Goal: Information Seeking & Learning: Learn about a topic

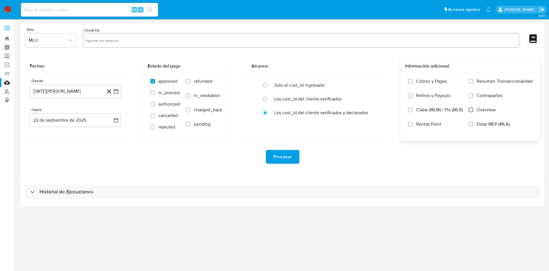
click at [471, 110] on input "Overview" at bounding box center [471, 110] width 5 height 5
click at [61, 44] on button "MLU" at bounding box center [51, 40] width 52 height 14
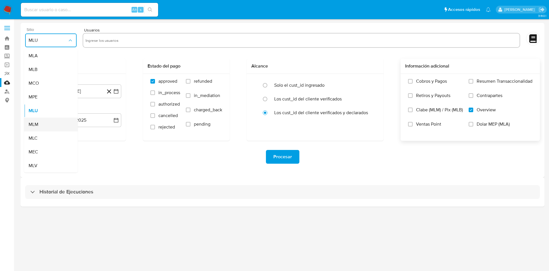
click at [46, 122] on div "MLM" at bounding box center [49, 125] width 41 height 14
click at [115, 121] on icon "button" at bounding box center [116, 120] width 6 height 6
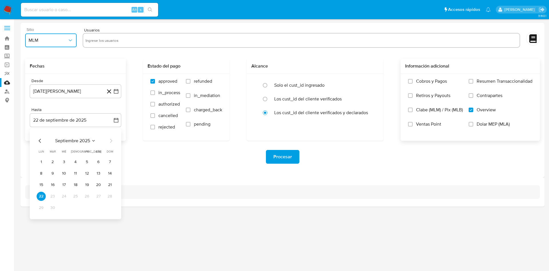
click at [41, 141] on icon "Mes anterior" at bounding box center [40, 140] width 7 height 7
click at [109, 140] on icon "Mes siguiente" at bounding box center [111, 140] width 7 height 7
drag, startPoint x: 76, startPoint y: 207, endPoint x: 105, endPoint y: 183, distance: 37.8
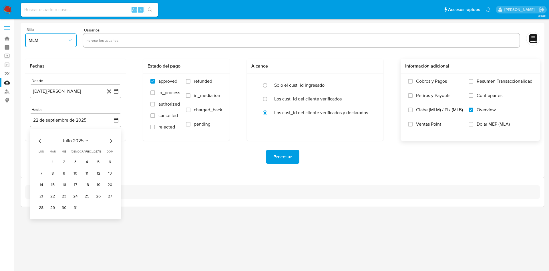
click at [77, 207] on button "31" at bounding box center [75, 207] width 9 height 9
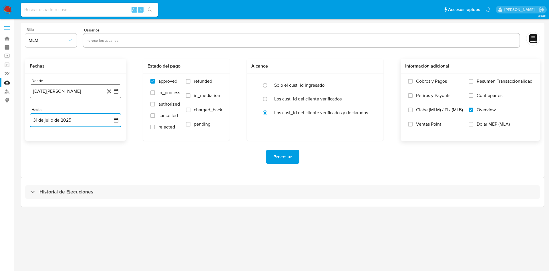
click at [83, 89] on button "22 de agosto de 2024" at bounding box center [76, 91] width 92 height 14
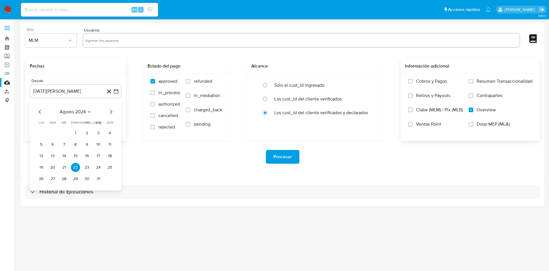
click at [38, 110] on icon "Mes anterior" at bounding box center [40, 111] width 7 height 7
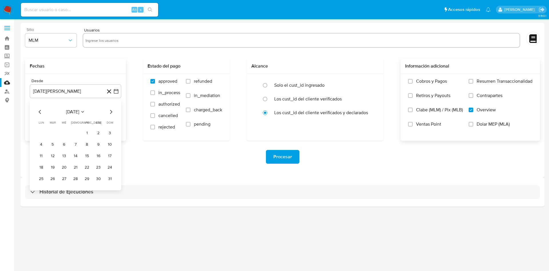
click at [38, 110] on icon "Mes anterior" at bounding box center [40, 111] width 7 height 7
click at [110, 110] on icon "Mes siguiente" at bounding box center [111, 111] width 7 height 7
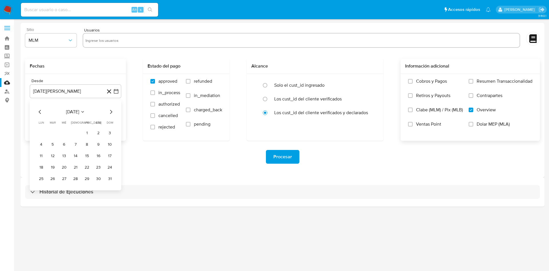
click at [110, 110] on icon "Mes siguiente" at bounding box center [111, 111] width 7 height 7
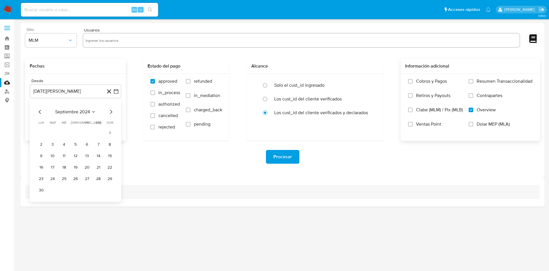
click at [110, 110] on icon "Mes siguiente" at bounding box center [111, 111] width 7 height 7
click at [65, 131] on button "1" at bounding box center [64, 132] width 9 height 9
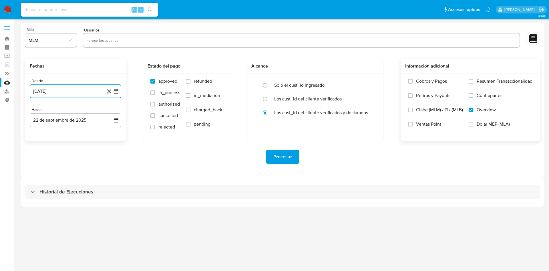
click at [118, 91] on icon "button" at bounding box center [116, 91] width 6 height 6
click at [112, 109] on icon "Mes siguiente" at bounding box center [111, 111] width 7 height 7
click at [100, 131] on button "1" at bounding box center [98, 132] width 9 height 9
click at [120, 89] on button "1 de febrero de 2025" at bounding box center [76, 91] width 92 height 14
click at [39, 111] on icon "Mes anterior" at bounding box center [40, 111] width 7 height 7
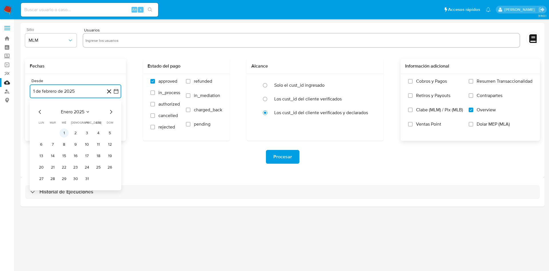
click at [65, 133] on button "1" at bounding box center [64, 132] width 9 height 9
click at [110, 38] on input "text" at bounding box center [302, 40] width 432 height 9
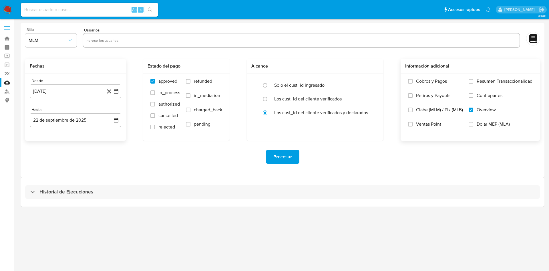
paste input "1377994126"
type input "1377994126"
paste input "1269549859"
type input "1269549859"
click at [115, 118] on icon "button" at bounding box center [116, 120] width 6 height 6
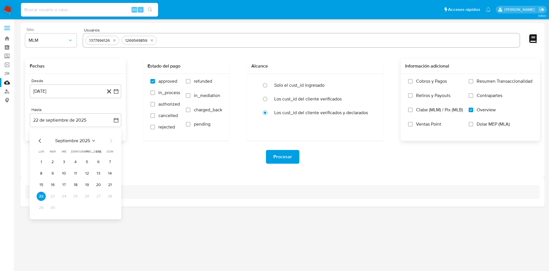
click at [37, 138] on icon "Mes anterior" at bounding box center [40, 140] width 7 height 7
click at [72, 206] on button "31" at bounding box center [75, 207] width 9 height 9
click at [161, 156] on div "Procesar" at bounding box center [282, 157] width 515 height 14
click at [278, 161] on span "Procesar" at bounding box center [283, 157] width 19 height 13
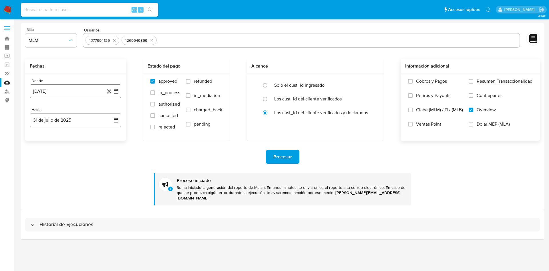
click at [115, 88] on icon "button" at bounding box center [116, 91] width 6 height 6
click at [112, 111] on icon "Mes siguiente" at bounding box center [111, 111] width 7 height 7
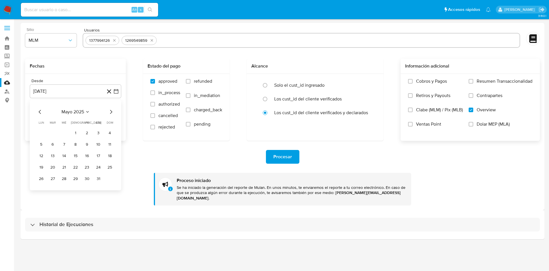
click at [112, 111] on icon "Mes siguiente" at bounding box center [111, 111] width 7 height 7
click at [37, 110] on icon "Mes anterior" at bounding box center [40, 111] width 7 height 7
click at [65, 143] on button "9" at bounding box center [64, 144] width 9 height 9
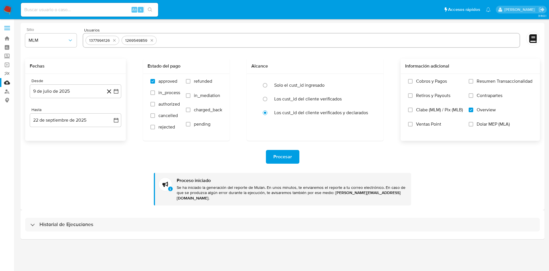
click at [83, 172] on div "Procesar Proceso iniciado Se ha iniciado la generación del reporte de Mulan. En…" at bounding box center [282, 173] width 515 height 65
click at [115, 121] on icon "button" at bounding box center [116, 120] width 6 height 6
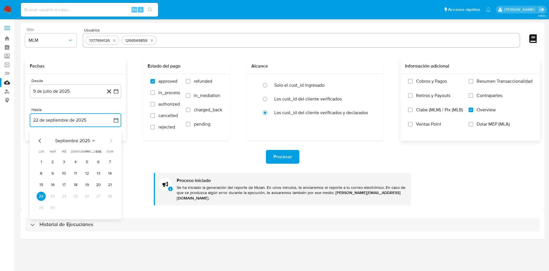
click at [38, 141] on icon "Mes anterior" at bounding box center [40, 140] width 7 height 7
click at [40, 139] on icon "Mes anterior" at bounding box center [40, 140] width 7 height 7
drag, startPoint x: 76, startPoint y: 207, endPoint x: 170, endPoint y: 204, distance: 94.2
click at [76, 207] on button "31" at bounding box center [75, 207] width 9 height 9
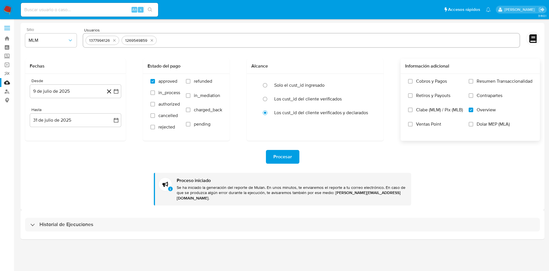
click at [156, 169] on div "Procesar Proceso iniciado Se ha iniciado la generación del reporte de Mulan. En…" at bounding box center [282, 173] width 515 height 65
click at [152, 40] on icon "quitar 1269549859" at bounding box center [152, 40] width 3 height 3
click at [115, 41] on icon "quitar 1377994126" at bounding box center [114, 40] width 5 height 5
click at [120, 42] on input "text" at bounding box center [302, 40] width 432 height 9
paste input "2548355026"
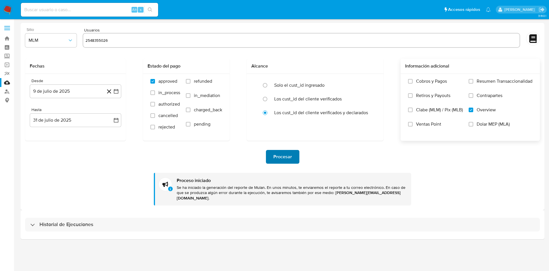
type input "2548355026"
click at [287, 158] on span "Procesar" at bounding box center [283, 157] width 19 height 13
click at [117, 40] on icon "quitar 2548355026" at bounding box center [117, 40] width 3 height 3
click at [118, 39] on input "text" at bounding box center [302, 40] width 432 height 9
paste input "1699083653"
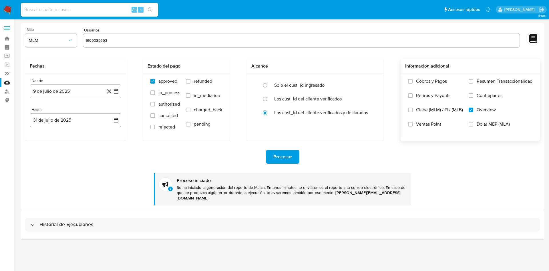
type input "1699083653"
paste input "141628709"
type input "141628709"
paste input "643771112"
type input "643771112"
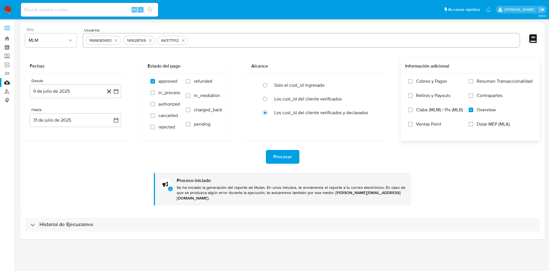
click at [117, 153] on div "Procesar" at bounding box center [282, 157] width 515 height 14
click at [116, 90] on icon "button" at bounding box center [116, 91] width 5 height 5
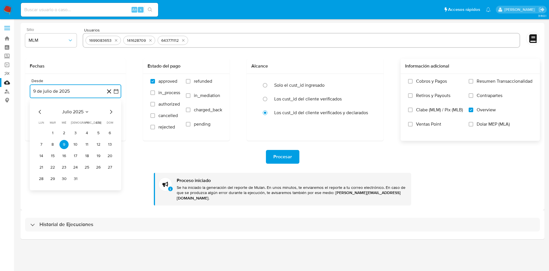
click at [40, 112] on icon "Mes anterior" at bounding box center [40, 111] width 7 height 7
click at [112, 112] on icon "Mes siguiente" at bounding box center [111, 111] width 7 height 7
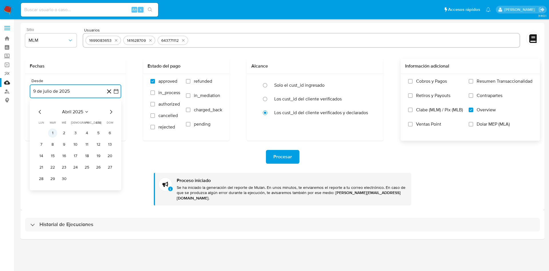
click at [51, 133] on button "1" at bounding box center [52, 132] width 9 height 9
click at [118, 91] on icon "button" at bounding box center [116, 91] width 6 height 6
click at [37, 110] on icon "Mes anterior" at bounding box center [40, 111] width 7 height 7
click at [96, 129] on button "1" at bounding box center [98, 132] width 9 height 9
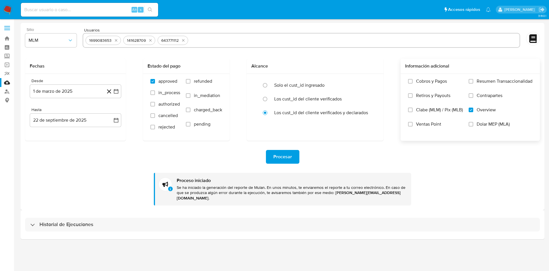
click at [82, 183] on div "Procesar Proceso iniciado Se ha iniciado la generación del reporte de Mulan. En…" at bounding box center [282, 173] width 515 height 65
click at [95, 180] on div "Procesar Proceso iniciado Se ha iniciado la generación del reporte de Mulan. En…" at bounding box center [282, 173] width 515 height 65
click at [290, 151] on span "Procesar" at bounding box center [283, 157] width 19 height 13
click at [87, 13] on input at bounding box center [89, 9] width 137 height 7
paste input "1699083653"
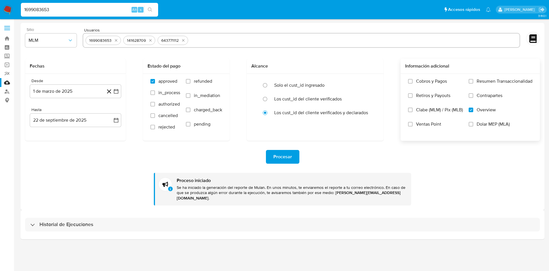
type input "1699083653"
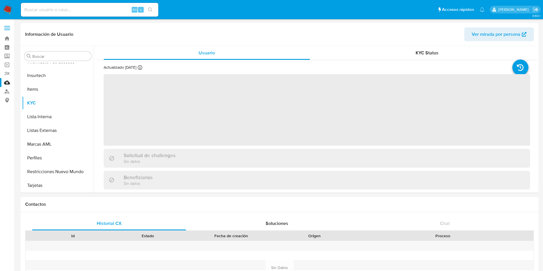
scroll to position [269, 0]
select select "10"
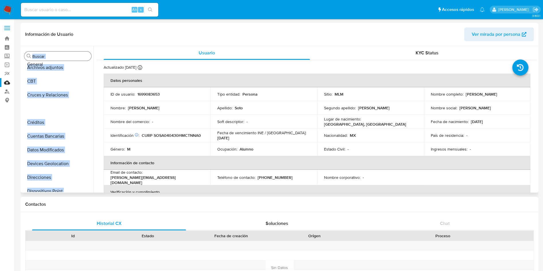
scroll to position [0, 0]
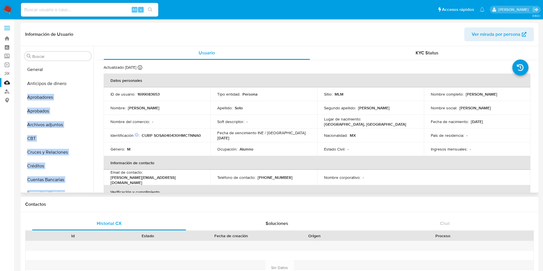
drag, startPoint x: 83, startPoint y: 133, endPoint x: 81, endPoint y: 69, distance: 64.1
click at [81, 69] on ul "Anticipos de dinero Aprobadores Aprobados Archivos adjuntos CBT Cruces y Relaci…" at bounding box center [58, 127] width 72 height 129
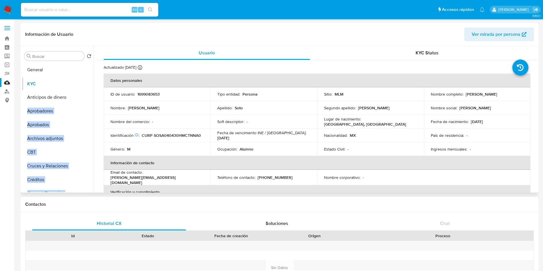
drag, startPoint x: 85, startPoint y: 114, endPoint x: 85, endPoint y: 84, distance: 30.9
click at [85, 84] on ul "General Anticipos de dinero Aprobadores Aprobados Archivos adjuntos CBT Cruces …" at bounding box center [58, 127] width 72 height 129
drag, startPoint x: 83, startPoint y: 128, endPoint x: 86, endPoint y: 98, distance: 30.2
click at [86, 98] on ul "General KYC Anticipos de dinero Aprobadores Aprobados Archivos adjuntos CBT Cru…" at bounding box center [58, 127] width 72 height 129
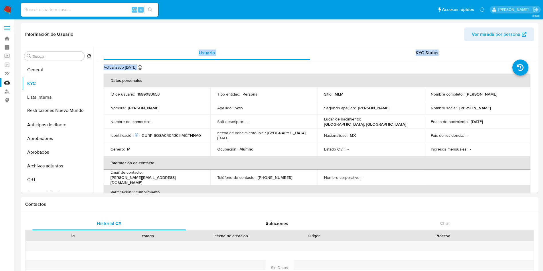
drag, startPoint x: 85, startPoint y: 171, endPoint x: 95, endPoint y: 110, distance: 61.8
click at [95, 110] on div "Buscar Volver al orden por defecto General KYC Lista Interna Anticipos de diner…" at bounding box center [279, 119] width 515 height 147
drag, startPoint x: 85, startPoint y: 161, endPoint x: 98, endPoint y: 107, distance: 55.8
click at [98, 107] on div "Buscar Volver al orden por defecto General KYC Lista Interna Restricciones Nuev…" at bounding box center [279, 119] width 515 height 147
click at [94, 102] on div "Usuario KYC Status Actualizado hace 23 días Creado: 26/02/2024 08:48:47 Actuali…" at bounding box center [315, 119] width 443 height 147
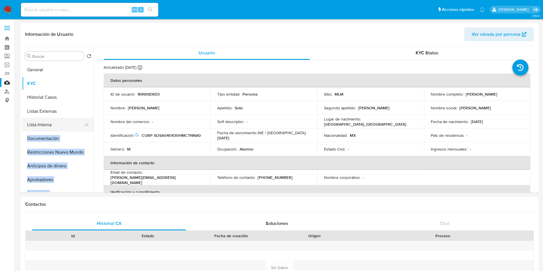
drag, startPoint x: 85, startPoint y: 145, endPoint x: 85, endPoint y: 112, distance: 32.6
click at [85, 112] on ul "General KYC Historial Casos Lista Interna Documentación Restricciones Nuevo Mun…" at bounding box center [58, 127] width 72 height 129
click at [83, 120] on ul "General KYC Historial Casos Listas Externas Lista Interna Documentación Restric…" at bounding box center [58, 127] width 72 height 129
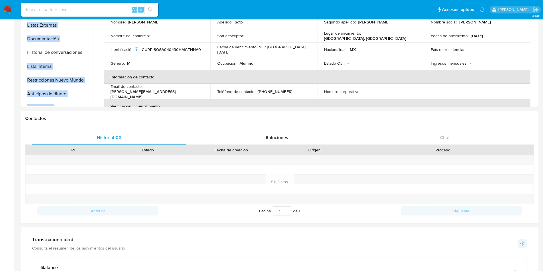
click at [66, 52] on ul "General KYC Historial Casos Listas Externas Documentación Lista Interna Restric…" at bounding box center [58, 41] width 72 height 129
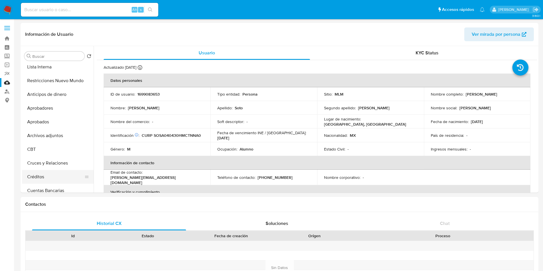
scroll to position [86, 0]
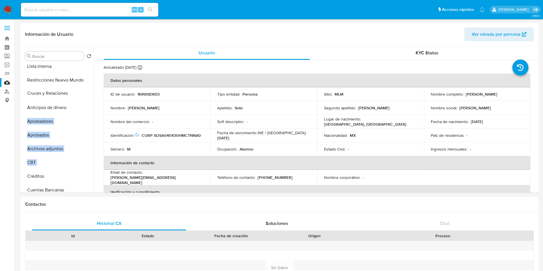
drag, startPoint x: 83, startPoint y: 163, endPoint x: 79, endPoint y: 93, distance: 69.7
click at [79, 93] on ul "General KYC Historial Casos Listas Externas Documentación Historial de conversa…" at bounding box center [58, 127] width 72 height 129
click at [85, 103] on ul "General KYC Historial Casos Listas Externas Documentación Historial de conversa…" at bounding box center [58, 127] width 72 height 129
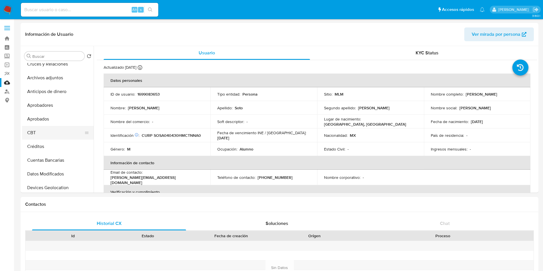
scroll to position [129, 0]
drag, startPoint x: 84, startPoint y: 174, endPoint x: 86, endPoint y: 170, distance: 5.0
click at [86, 170] on ul "General KYC Historial Casos Listas Externas Documentación Historial de conversa…" at bounding box center [58, 127] width 72 height 129
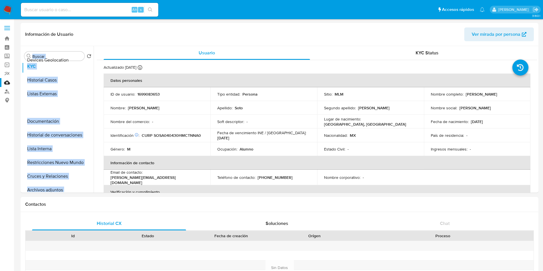
scroll to position [0, 0]
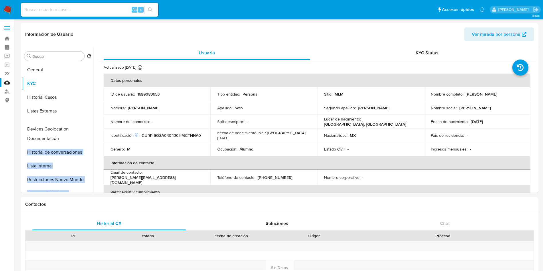
drag, startPoint x: 84, startPoint y: 173, endPoint x: 92, endPoint y: 128, distance: 46.4
click at [92, 128] on ul "General KYC Historial Casos Listas Externas Documentación Historial de conversa…" at bounding box center [58, 127] width 72 height 129
click at [77, 69] on button "General" at bounding box center [55, 70] width 67 height 14
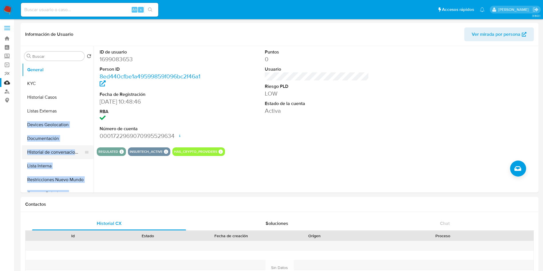
click at [52, 152] on button "Historial de conversaciones" at bounding box center [55, 152] width 67 height 14
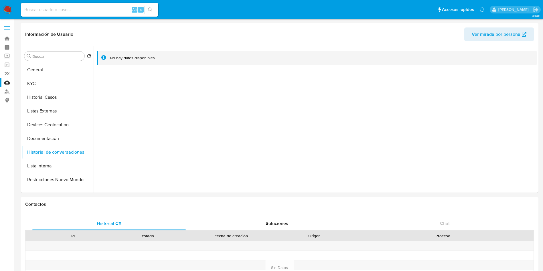
click at [288, 137] on div at bounding box center [315, 119] width 443 height 147
click at [52, 66] on button "General" at bounding box center [55, 70] width 67 height 14
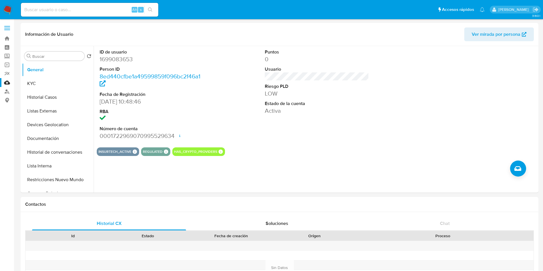
click at [389, 126] on div "ID de usuario 1699083653 Person ID 8ed440cfbe1a49599859f096bc2f46a1 Fecha de Re…" at bounding box center [317, 94] width 440 height 97
click at [387, 174] on div "ID de usuario 1699083653 Person ID 8ed440cfbe1a49599859f096bc2f46a1 Fecha de Re…" at bounding box center [315, 119] width 443 height 147
click at [414, 175] on div "ID de usuario 1699083653 Person ID 8ed440cfbe1a49599859f096bc2f46a1 Fecha de Re…" at bounding box center [315, 119] width 443 height 147
click at [367, 151] on div "INSURTECH_ACTIVE INSURTECH ACTIVE PRODUCTS Total Protection 1 REGULATED REGULAT…" at bounding box center [317, 151] width 440 height 9
drag, startPoint x: 83, startPoint y: 98, endPoint x: 80, endPoint y: 81, distance: 17.2
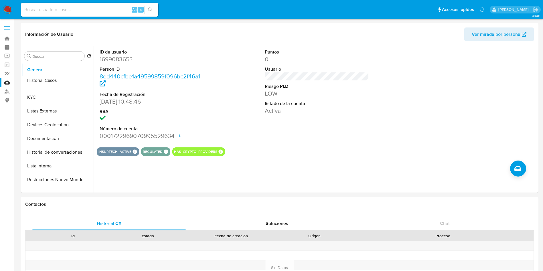
click at [80, 81] on ul "General KYC Historial Casos Listas Externas Devices Geolocation Documentación H…" at bounding box center [58, 127] width 72 height 129
click at [41, 79] on button "Historial Casos" at bounding box center [55, 84] width 67 height 14
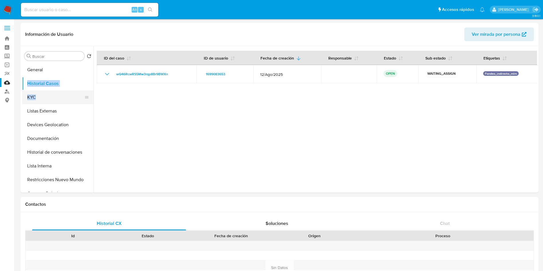
click at [50, 98] on button "KYC" at bounding box center [55, 97] width 67 height 14
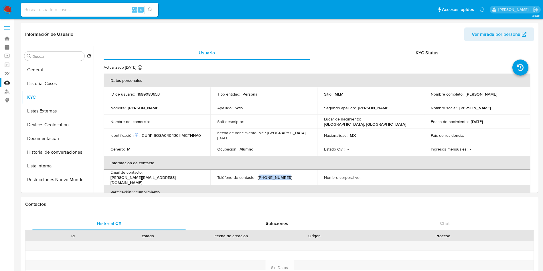
drag, startPoint x: 258, startPoint y: 176, endPoint x: 291, endPoint y: 184, distance: 34.5
click at [283, 176] on p "(55) 73254950" at bounding box center [275, 177] width 35 height 5
copy p "55) 73254950"
drag, startPoint x: 145, startPoint y: 177, endPoint x: 215, endPoint y: 209, distance: 76.7
click at [192, 178] on div "Email de contacto : angel.ssoto@hotmail.com" at bounding box center [156, 177] width 93 height 15
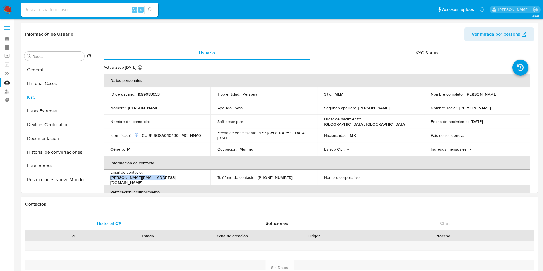
copy p "angel.ssoto@hotmail.com"
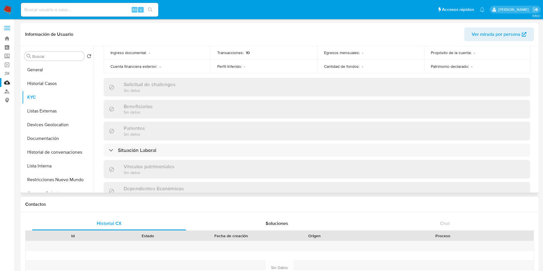
scroll to position [228, 0]
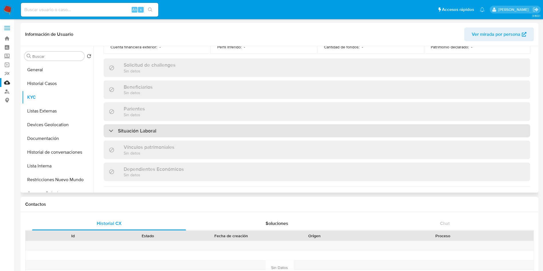
click at [190, 124] on div "Situación Laboral" at bounding box center [317, 130] width 426 height 13
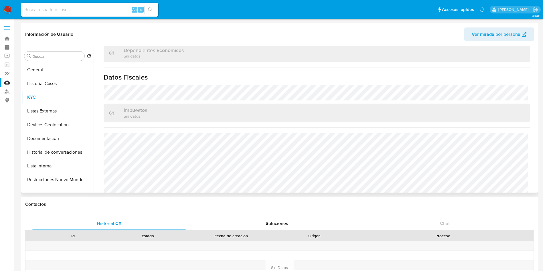
scroll to position [437, 0]
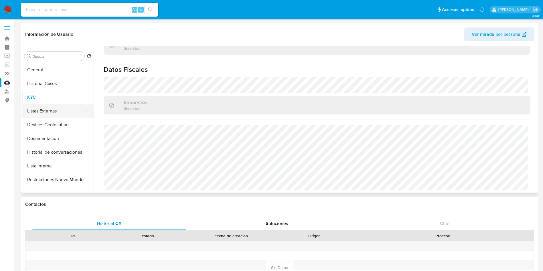
click at [45, 106] on button "Listas Externas" at bounding box center [55, 111] width 67 height 14
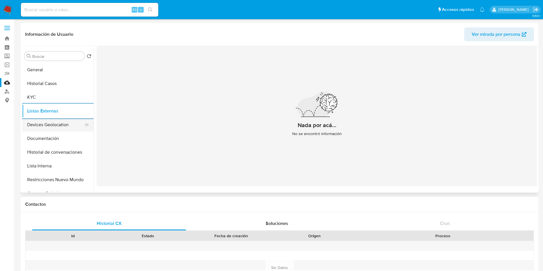
click at [54, 123] on button "Devices Geolocation" at bounding box center [55, 125] width 67 height 14
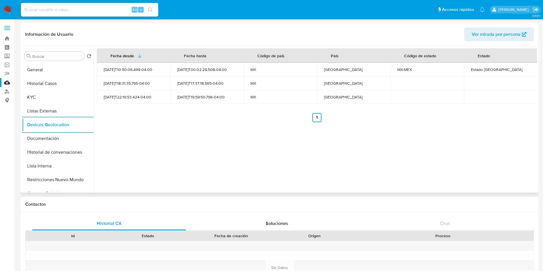
click at [293, 143] on div "Fecha desde Fecha hasta Código de país País Código de estado Estado 2024-02-26T…" at bounding box center [315, 119] width 443 height 147
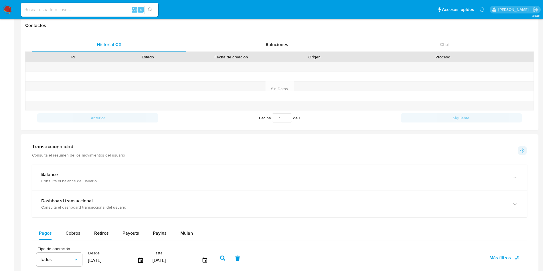
scroll to position [192, 0]
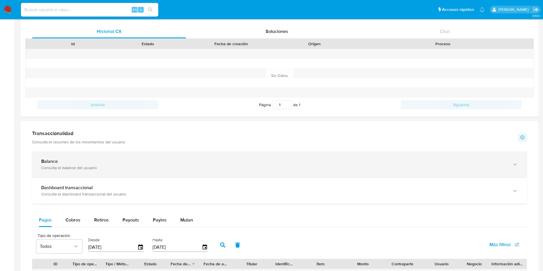
click at [515, 163] on icon "button" at bounding box center [515, 165] width 6 height 6
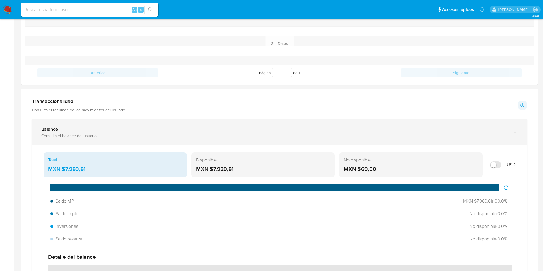
scroll to position [235, 0]
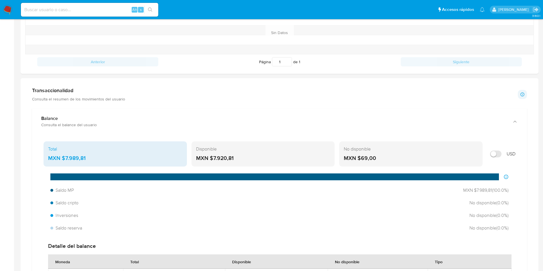
drag, startPoint x: 93, startPoint y: 157, endPoint x: 65, endPoint y: 158, distance: 28.1
click at [65, 158] on div "MXN $7.989,81" at bounding box center [115, 158] width 134 height 7
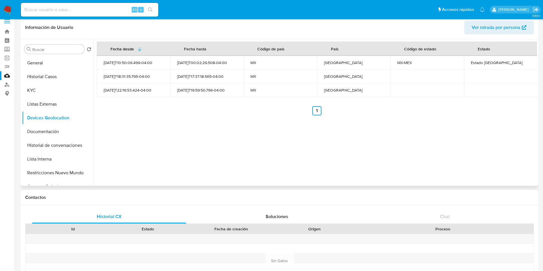
scroll to position [0, 0]
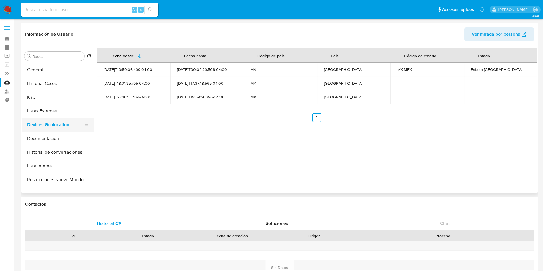
click at [37, 129] on button "Devices Geolocation" at bounding box center [55, 125] width 67 height 14
click at [40, 138] on button "Documentación" at bounding box center [55, 139] width 67 height 14
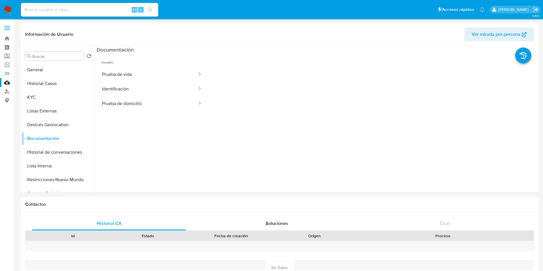
click at [143, 69] on button "Prueba de vida" at bounding box center [147, 74] width 101 height 15
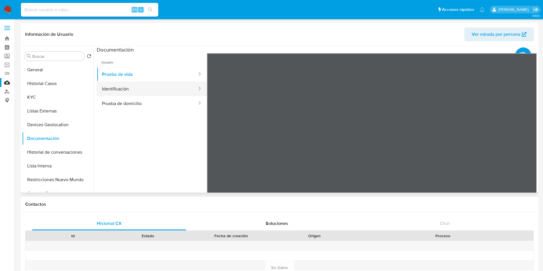
click at [124, 85] on button "Identificación" at bounding box center [147, 89] width 101 height 15
click at [527, 149] on icon at bounding box center [529, 146] width 11 height 11
click at [148, 109] on button "Prueba de domicilio" at bounding box center [147, 103] width 101 height 15
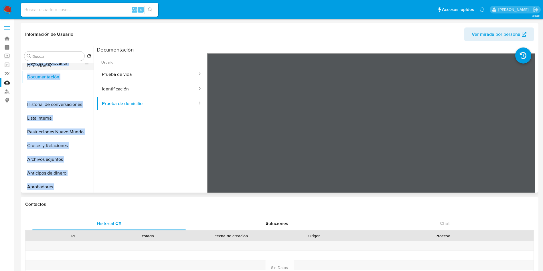
scroll to position [46, 0]
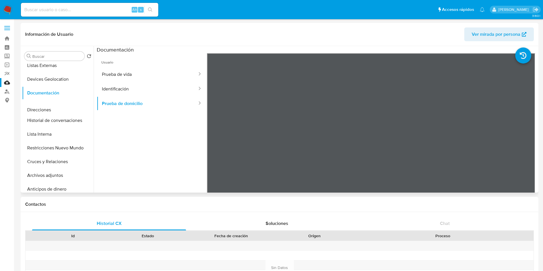
drag, startPoint x: 83, startPoint y: 145, endPoint x: 94, endPoint y: 109, distance: 37.2
click at [94, 109] on div "Buscar Volver al orden por defecto General Historial Casos KYC Listas Externas …" at bounding box center [279, 119] width 515 height 147
click at [64, 132] on button "Lista Interna" at bounding box center [55, 134] width 67 height 14
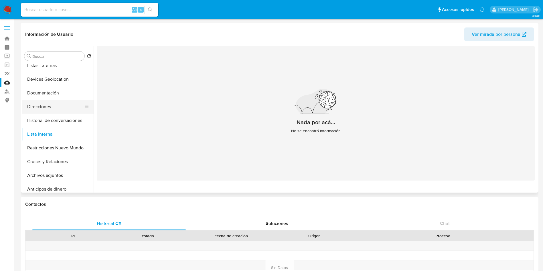
click at [54, 108] on button "Direcciones" at bounding box center [55, 107] width 67 height 14
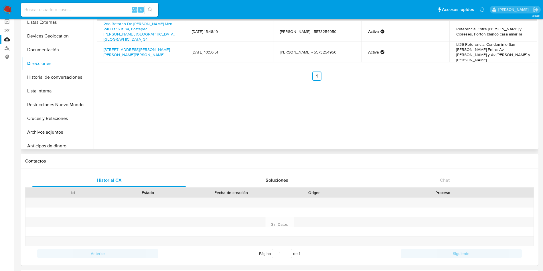
scroll to position [0, 0]
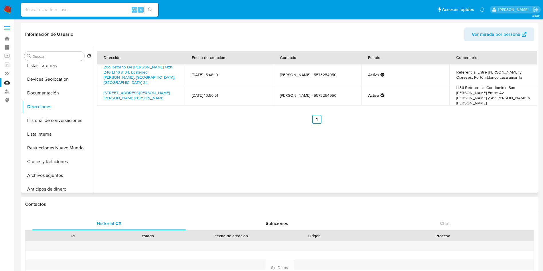
click at [391, 152] on div "Dirección Fecha de creación Contacto Estado Comentario 2do Retorno De Bosques D…" at bounding box center [315, 119] width 443 height 147
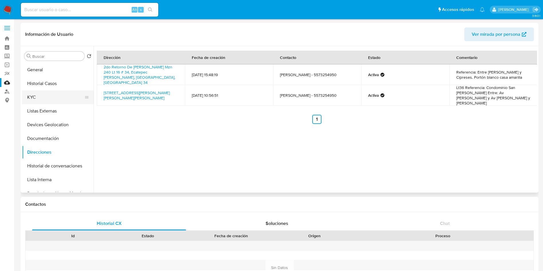
click at [52, 91] on button "KYC" at bounding box center [55, 97] width 67 height 14
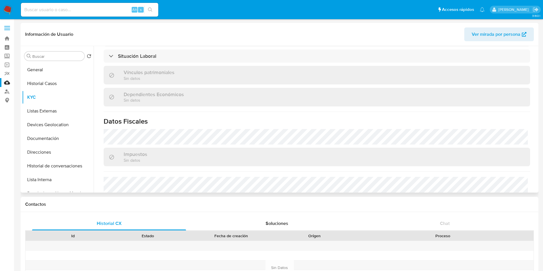
scroll to position [354, 0]
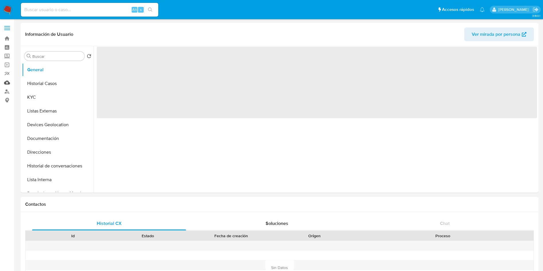
click at [5, 81] on link "Mulan" at bounding box center [34, 82] width 68 height 9
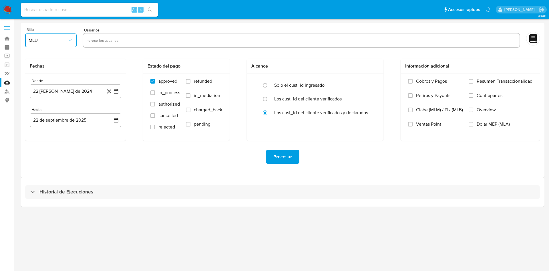
click at [71, 42] on icon "button" at bounding box center [71, 40] width 6 height 6
click at [41, 126] on div "MLM" at bounding box center [49, 125] width 41 height 14
click at [117, 92] on icon "button" at bounding box center [116, 91] width 6 height 6
click at [39, 112] on icon "Mes anterior" at bounding box center [40, 111] width 7 height 7
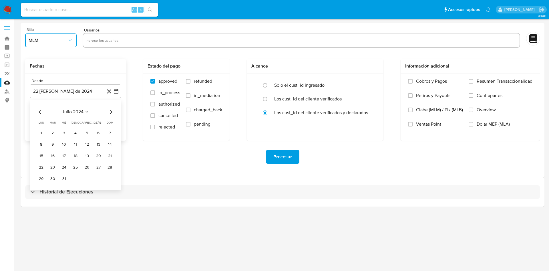
click at [39, 112] on icon "Mes anterior" at bounding box center [40, 111] width 7 height 7
click at [38, 112] on icon "Mes anterior" at bounding box center [40, 111] width 7 height 7
click at [39, 112] on icon "Mes anterior" at bounding box center [40, 111] width 7 height 7
click at [76, 134] on button "1" at bounding box center [75, 132] width 9 height 9
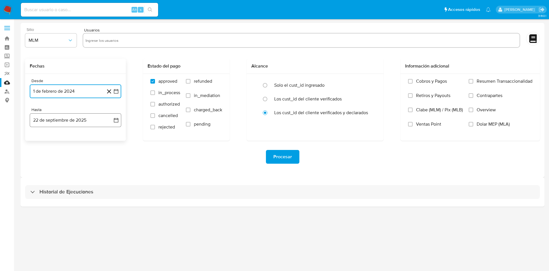
click at [113, 116] on button "22 de septiembre de 2025" at bounding box center [76, 120] width 92 height 14
click at [39, 140] on icon "Mes anterior" at bounding box center [40, 141] width 2 height 4
click at [39, 140] on icon "Mes anterior" at bounding box center [40, 140] width 7 height 7
click at [74, 209] on button "31" at bounding box center [75, 207] width 9 height 9
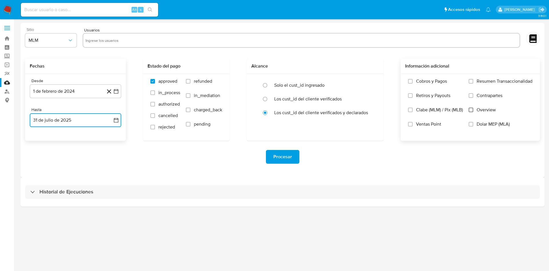
click at [472, 109] on input "Overview" at bounding box center [471, 110] width 5 height 5
click at [123, 40] on input "text" at bounding box center [302, 40] width 432 height 9
paste input "2246478625"
type input "2246478625"
paste input "340629366"
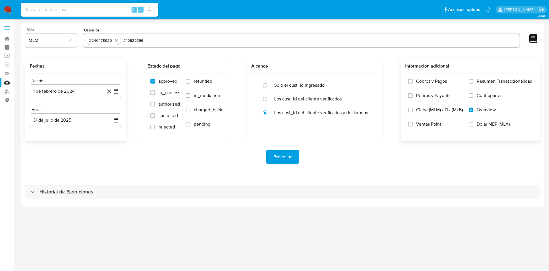
type input "340629366"
click at [174, 177] on div "Sitio MLM Usuarios 2246478625 340629366 Fechas Desde 1 de febrero de 2024 1-02-…" at bounding box center [283, 100] width 524 height 155
click at [116, 90] on icon "button" at bounding box center [116, 91] width 6 height 6
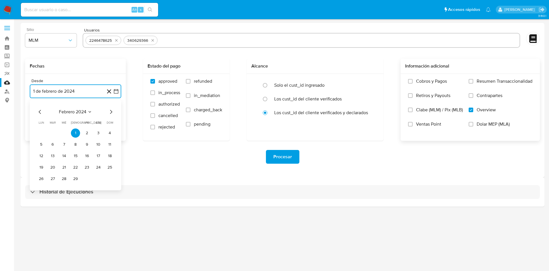
click at [112, 112] on icon "Mes siguiente" at bounding box center [111, 111] width 7 height 7
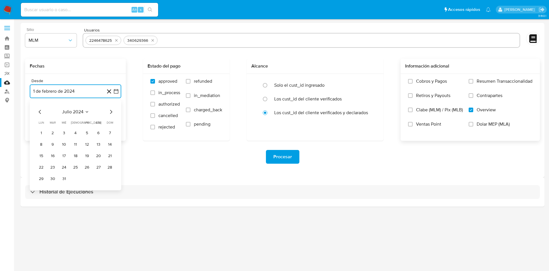
click at [112, 112] on icon "Mes siguiente" at bounding box center [111, 111] width 7 height 7
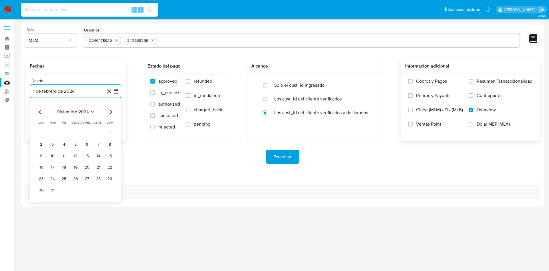
click at [112, 112] on icon "Mes siguiente" at bounding box center [111, 111] width 7 height 7
click at [97, 134] on button "1" at bounding box center [98, 132] width 9 height 9
click at [113, 121] on icon "button" at bounding box center [116, 120] width 6 height 6
click at [39, 138] on icon "Mes anterior" at bounding box center [40, 140] width 7 height 7
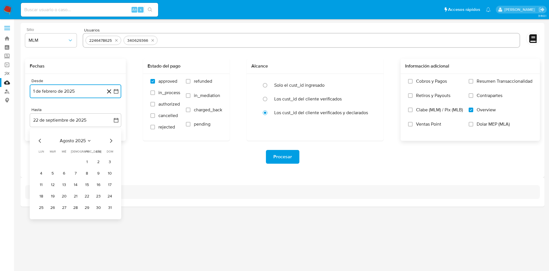
click at [39, 138] on icon "Mes anterior" at bounding box center [40, 140] width 7 height 7
click at [76, 206] on button "31" at bounding box center [75, 207] width 9 height 9
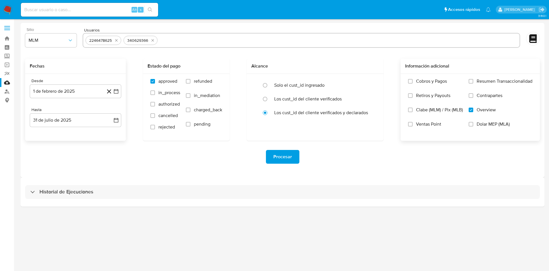
drag, startPoint x: 224, startPoint y: 173, endPoint x: 246, endPoint y: 158, distance: 25.9
click at [224, 173] on div "Sitio MLM Usuarios 2246478625 340629366 Fechas Desde 1 de febrero de 2025 1-02-…" at bounding box center [283, 100] width 524 height 155
click at [293, 155] on button "Procesar" at bounding box center [282, 157] width 33 height 14
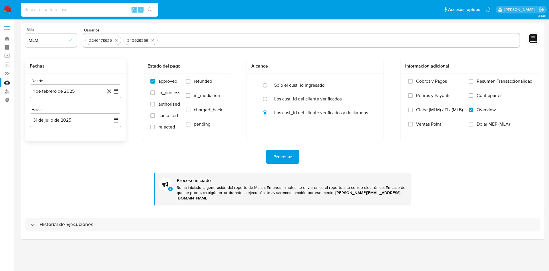
click at [72, 11] on input at bounding box center [89, 9] width 137 height 7
paste input "2246478625"
type input "2246478625"
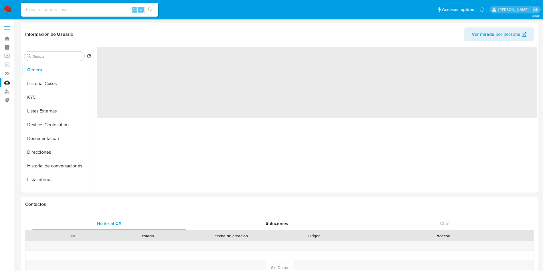
select select "10"
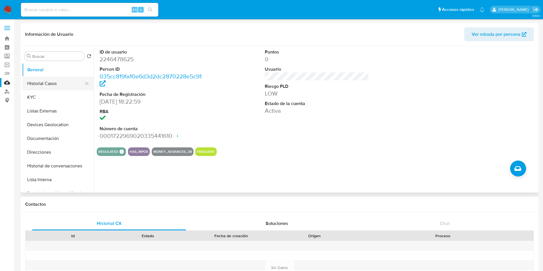
click at [50, 81] on button "Historial Casos" at bounding box center [55, 84] width 67 height 14
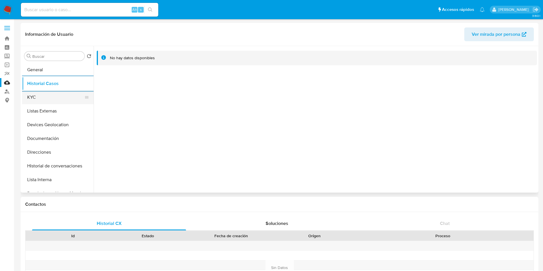
click at [65, 91] on button "KYC" at bounding box center [55, 97] width 67 height 14
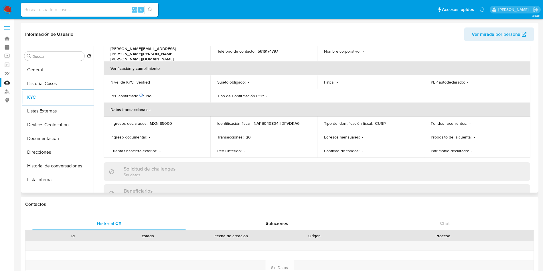
scroll to position [343, 0]
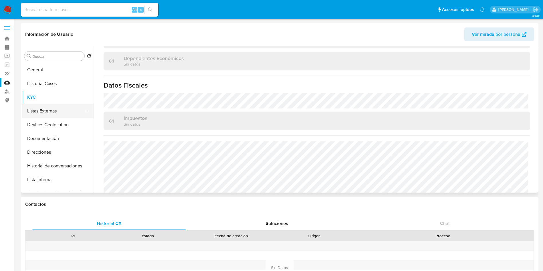
click at [52, 109] on button "Listas Externas" at bounding box center [55, 111] width 67 height 14
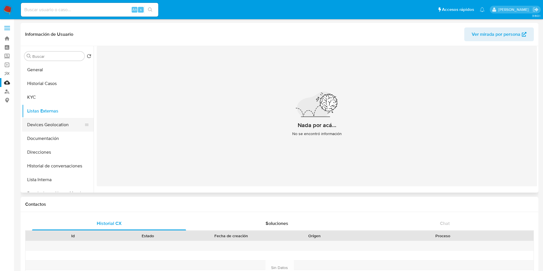
click at [57, 126] on button "Devices Geolocation" at bounding box center [55, 125] width 67 height 14
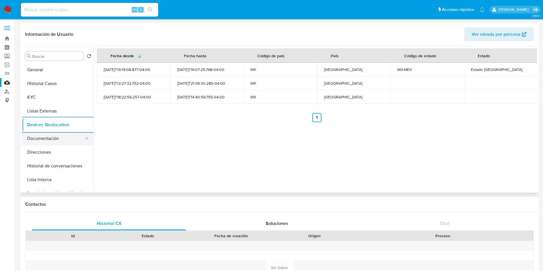
click at [45, 140] on button "Documentación" at bounding box center [55, 139] width 67 height 14
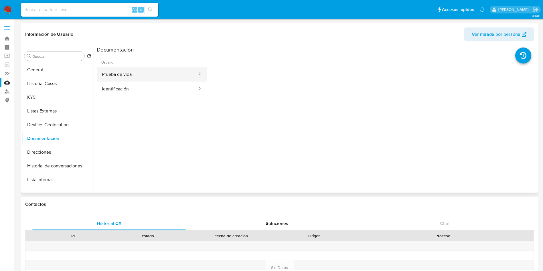
click at [158, 73] on button "Prueba de vida" at bounding box center [147, 74] width 101 height 15
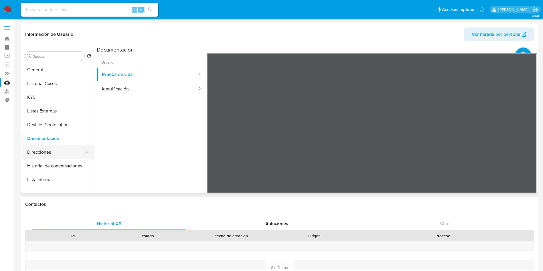
click at [30, 155] on button "Direcciones" at bounding box center [55, 152] width 67 height 14
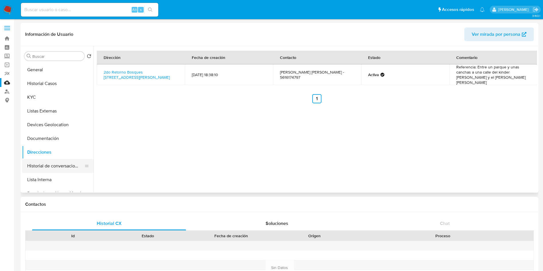
click at [36, 163] on button "Historial de conversaciones" at bounding box center [55, 166] width 67 height 14
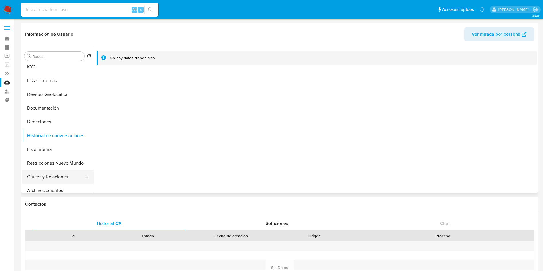
scroll to position [43, 0]
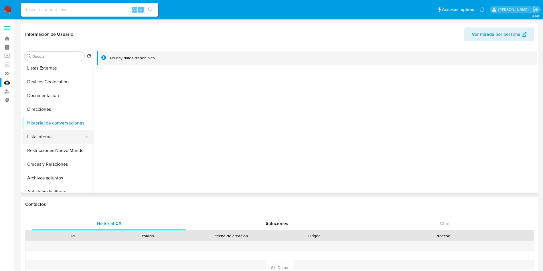
click at [51, 140] on button "Lista Interna" at bounding box center [55, 137] width 67 height 14
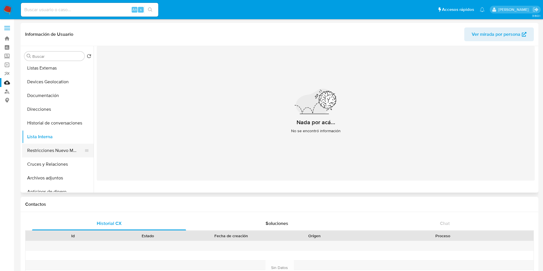
click at [61, 152] on button "Restricciones Nuevo Mundo" at bounding box center [55, 151] width 67 height 14
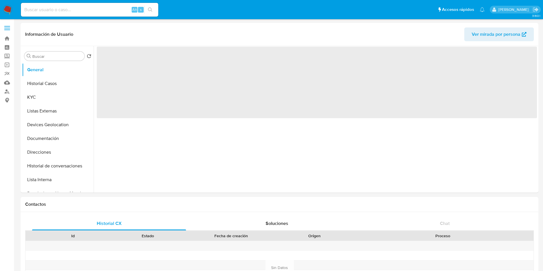
select select "10"
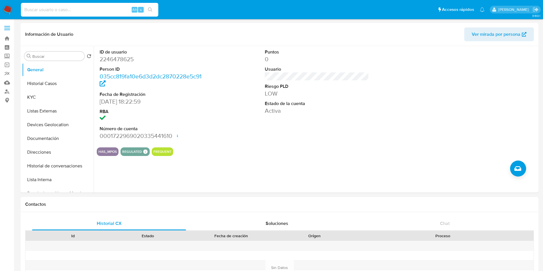
click at [77, 13] on input at bounding box center [89, 9] width 137 height 7
paste input "CLAUDIA LILIANA SANCHEZ ROJAS"
type input "CLAUDIA LILIANA SANCHEZ ROJAS"
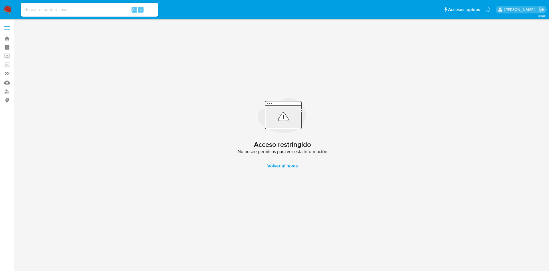
drag, startPoint x: 90, startPoint y: 16, endPoint x: 90, endPoint y: 9, distance: 6.6
click at [90, 10] on div "Alt s" at bounding box center [89, 10] width 137 height 14
click at [90, 9] on input at bounding box center [89, 9] width 137 height 7
paste input "340629366"
type input "340629366"
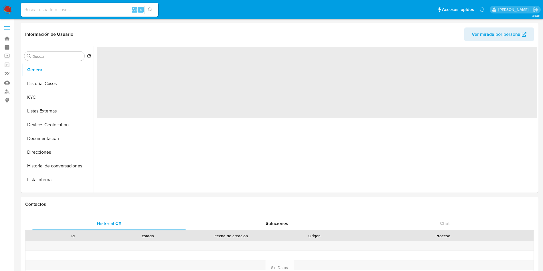
select select "10"
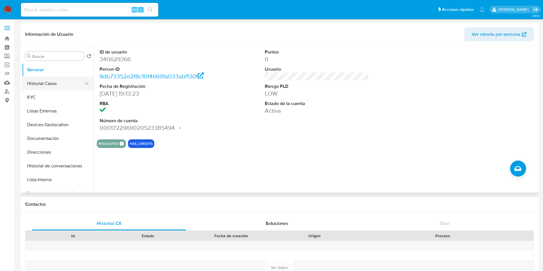
click at [47, 83] on button "Historial Casos" at bounding box center [55, 84] width 67 height 14
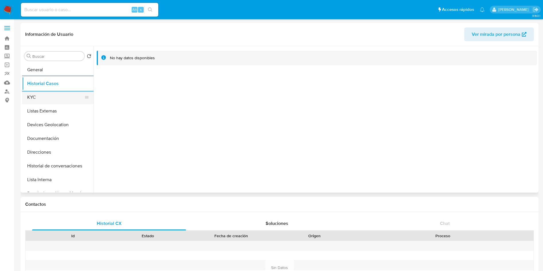
click at [50, 98] on button "KYC" at bounding box center [55, 97] width 67 height 14
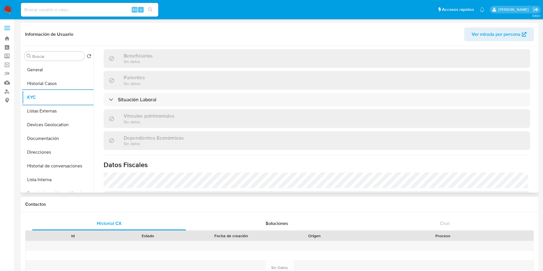
scroll to position [270, 0]
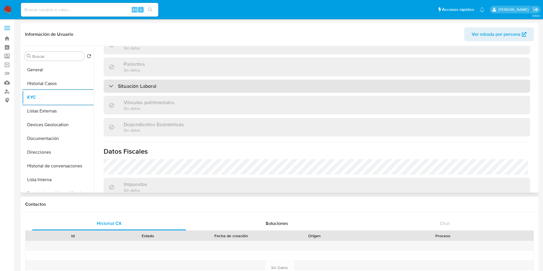
click at [209, 89] on div "Situación Laboral" at bounding box center [317, 86] width 426 height 13
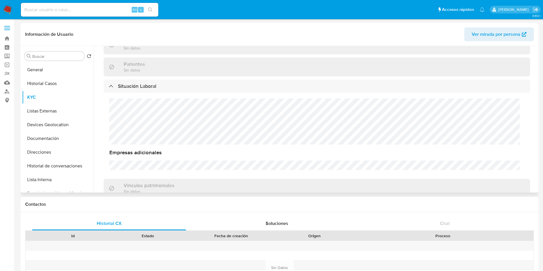
click at [535, 130] on div "Usuario KYC Status Actualizado hace 5 meses Creado: 18/05/2020 18:54:49 Actuali…" at bounding box center [315, 119] width 443 height 147
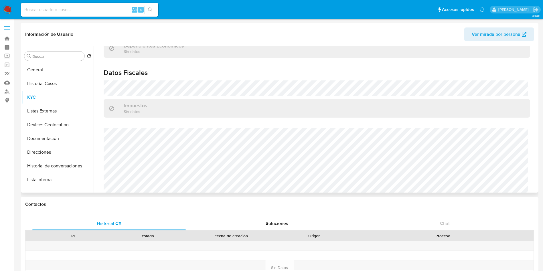
scroll to position [437, 0]
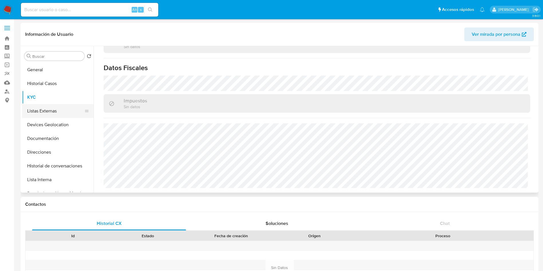
click at [44, 109] on button "Listas Externas" at bounding box center [55, 111] width 67 height 14
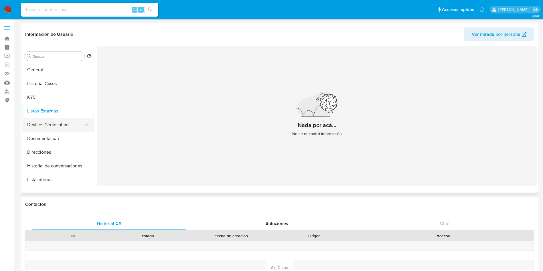
click at [52, 126] on button "Devices Geolocation" at bounding box center [55, 125] width 67 height 14
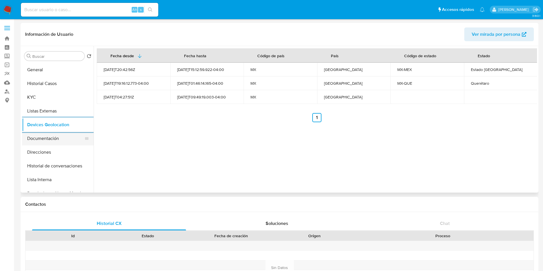
click at [58, 139] on button "Documentación" at bounding box center [55, 139] width 67 height 14
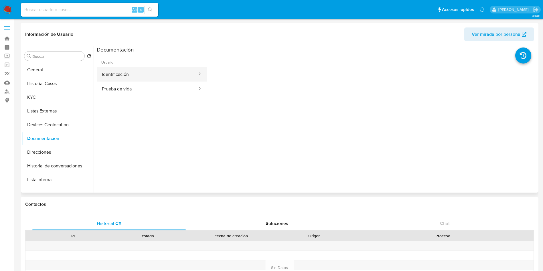
click at [164, 75] on button "Identificación" at bounding box center [147, 74] width 101 height 15
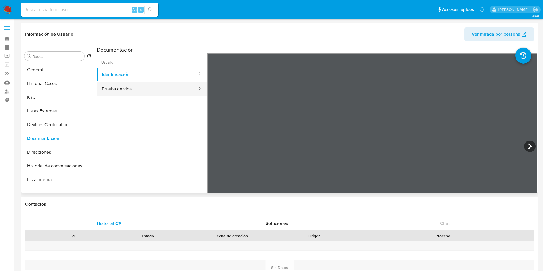
click at [137, 88] on button "Prueba de vida" at bounding box center [147, 89] width 101 height 15
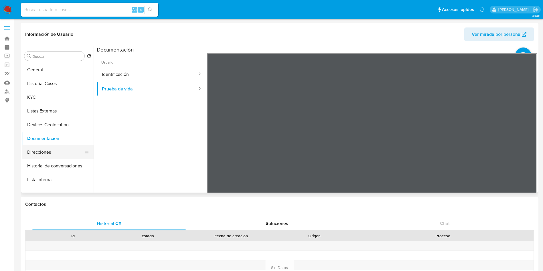
click at [58, 150] on button "Direcciones" at bounding box center [55, 152] width 67 height 14
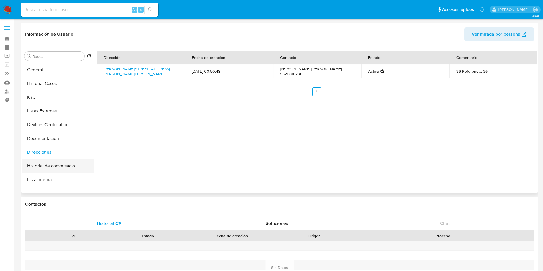
click at [52, 164] on button "Historial de conversaciones" at bounding box center [55, 166] width 67 height 14
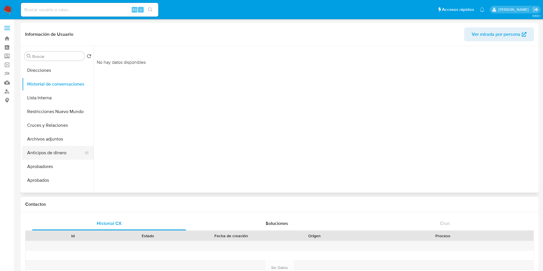
scroll to position [86, 0]
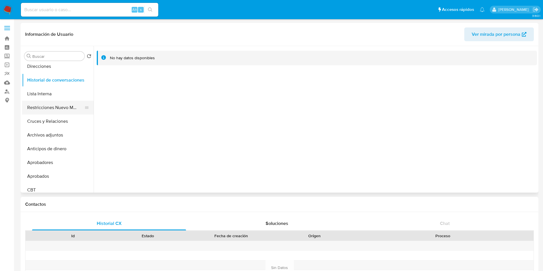
click at [50, 108] on button "Restricciones Nuevo Mundo" at bounding box center [55, 108] width 67 height 14
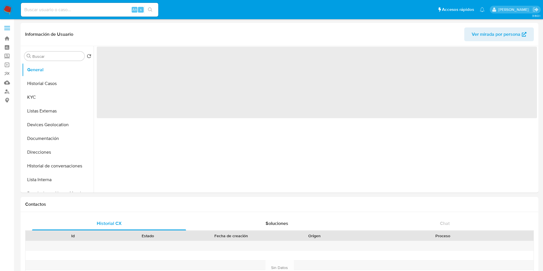
select select "10"
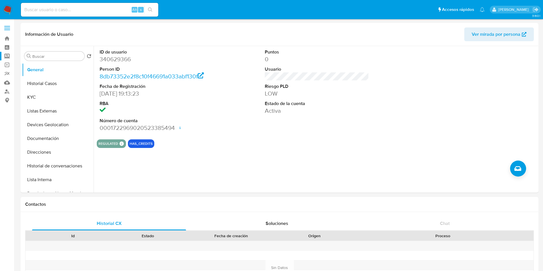
click at [7, 54] on label "Screening" at bounding box center [34, 56] width 68 height 9
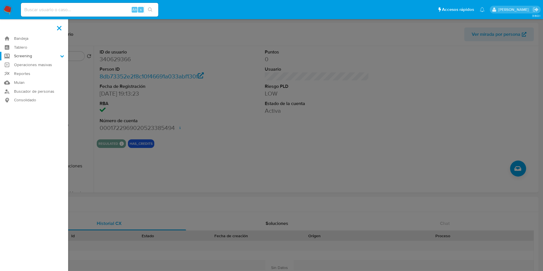
click at [0, 0] on input "Screening" at bounding box center [0, 0] width 0 height 0
click at [32, 76] on link "Herramientas" at bounding box center [34, 78] width 68 height 7
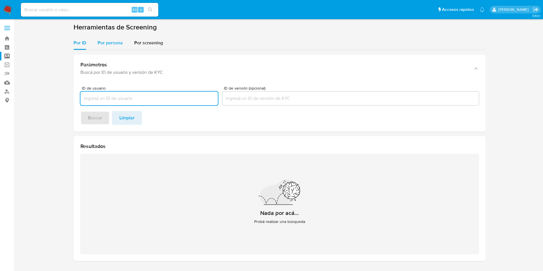
click at [107, 42] on span "Por persona" at bounding box center [110, 42] width 25 height 7
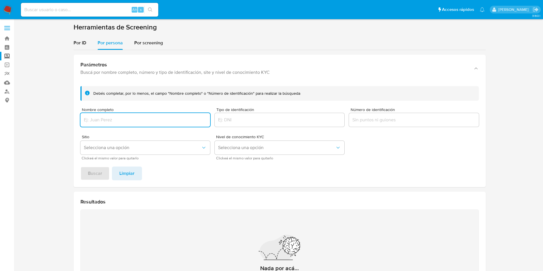
click at [148, 120] on input "Nombre completo" at bounding box center [145, 119] width 130 height 7
type input "[PERSON_NAME] [PERSON_NAME]"
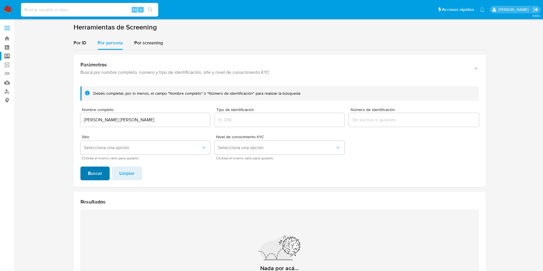
click at [86, 171] on button "Buscar" at bounding box center [94, 174] width 29 height 14
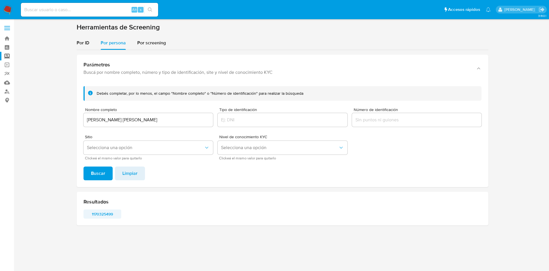
click at [114, 213] on span "1170325499" at bounding box center [103, 214] width 30 height 8
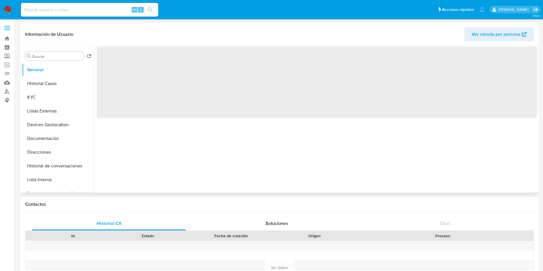
select select "10"
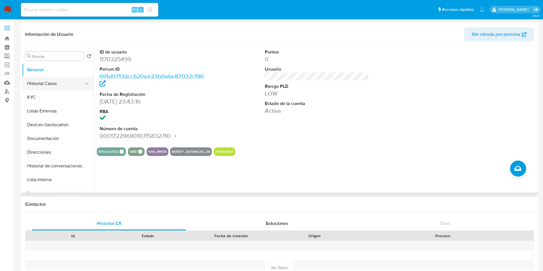
click at [44, 78] on button "Historial Casos" at bounding box center [55, 84] width 67 height 14
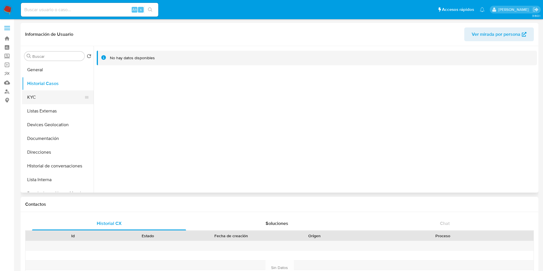
click at [47, 93] on button "KYC" at bounding box center [55, 97] width 67 height 14
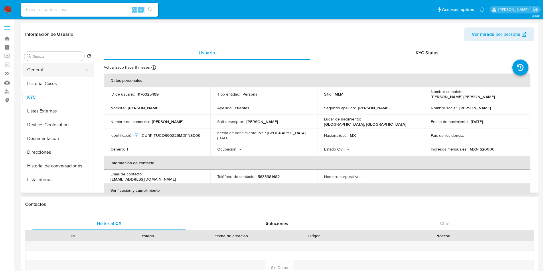
click at [50, 67] on button "General" at bounding box center [55, 70] width 67 height 14
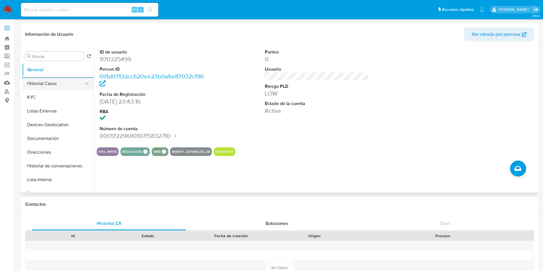
click at [49, 85] on button "Historial Casos" at bounding box center [55, 84] width 67 height 14
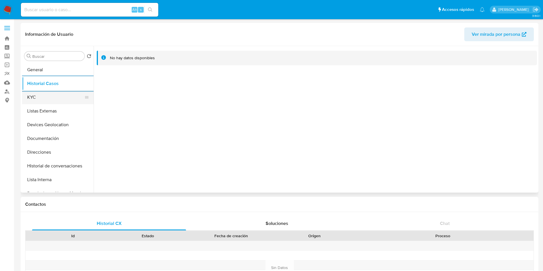
click at [54, 92] on button "KYC" at bounding box center [55, 97] width 67 height 14
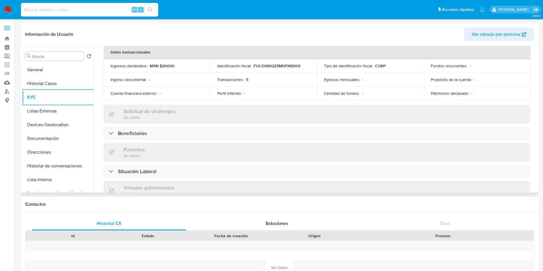
scroll to position [215, 0]
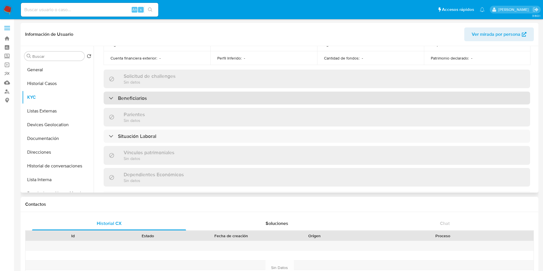
click at [182, 98] on div "Beneficiarios" at bounding box center [317, 98] width 426 height 13
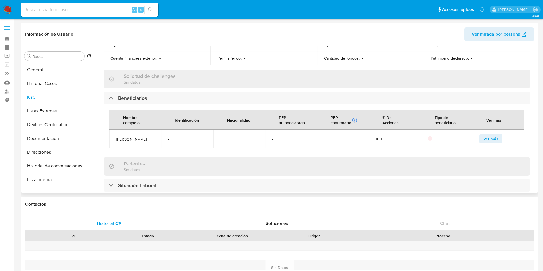
click at [483, 138] on span "Ver más" at bounding box center [490, 139] width 15 height 8
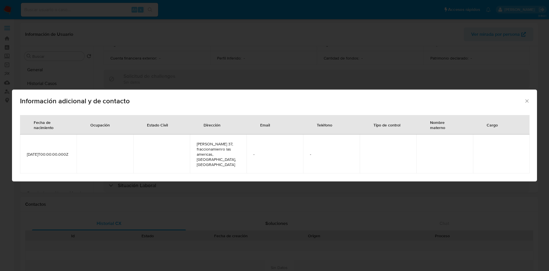
click at [529, 104] on icon "Cerrar" at bounding box center [528, 101] width 6 height 6
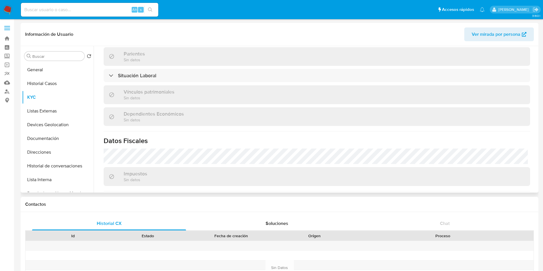
scroll to position [343, 0]
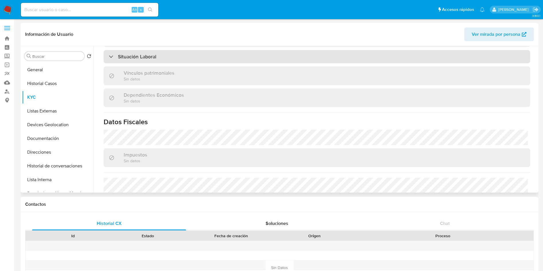
click at [164, 53] on div "Situación Laboral" at bounding box center [317, 56] width 426 height 13
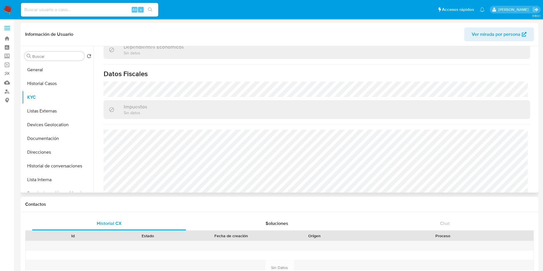
scroll to position [481, 0]
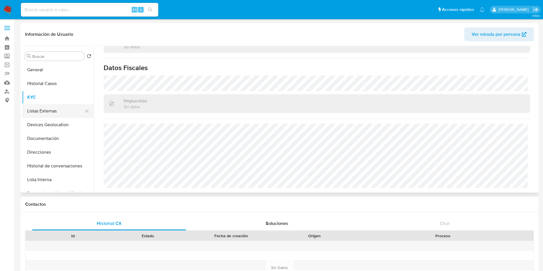
click at [47, 110] on button "Listas Externas" at bounding box center [55, 111] width 67 height 14
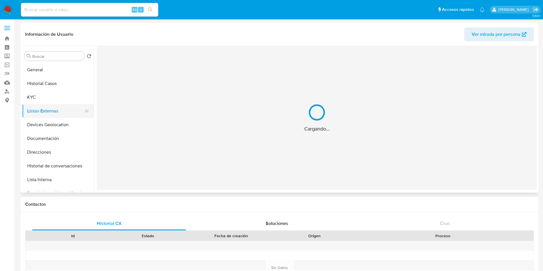
scroll to position [0, 0]
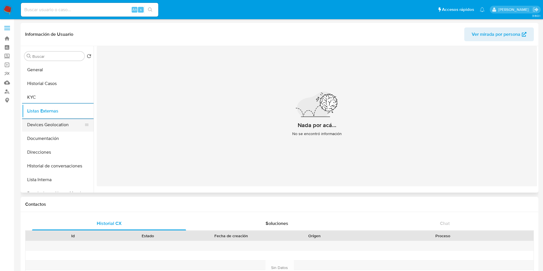
click at [44, 126] on button "Devices Geolocation" at bounding box center [55, 125] width 67 height 14
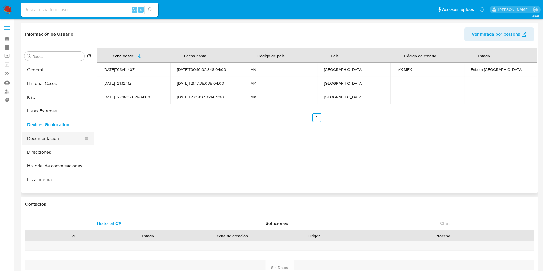
click at [44, 140] on button "Documentación" at bounding box center [55, 139] width 67 height 14
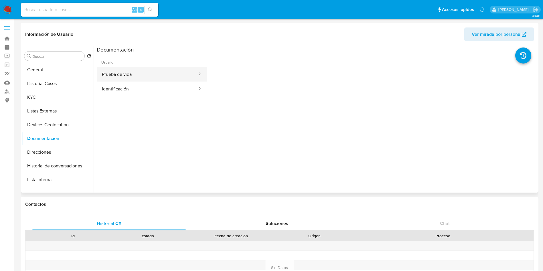
click at [135, 71] on button "Prueba de vida" at bounding box center [147, 74] width 101 height 15
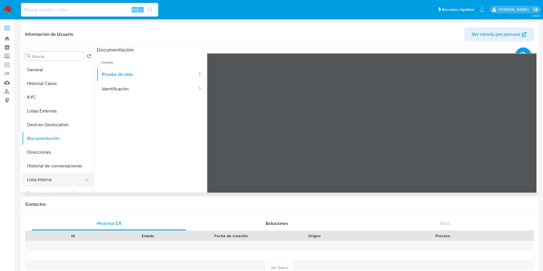
scroll to position [43, 0]
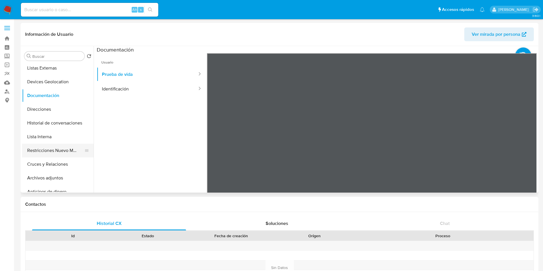
click at [56, 147] on button "Restricciones Nuevo Mundo" at bounding box center [55, 151] width 67 height 14
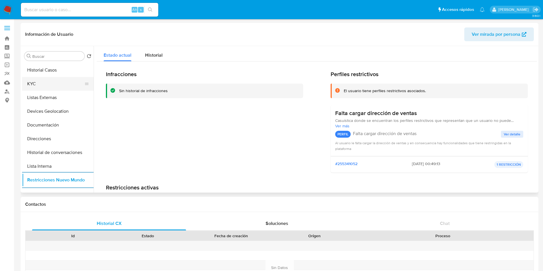
scroll to position [0, 0]
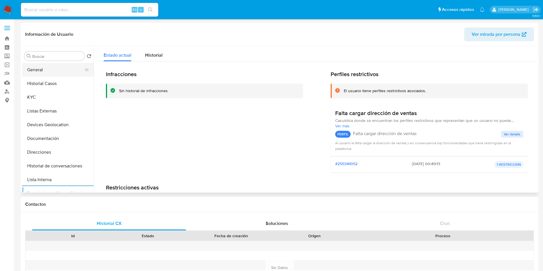
click at [61, 69] on button "General" at bounding box center [55, 70] width 67 height 14
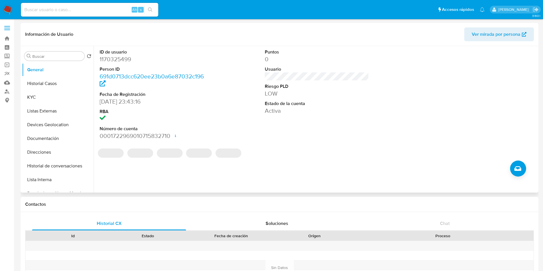
click at [119, 61] on dd "1170325499" at bounding box center [152, 59] width 104 height 8
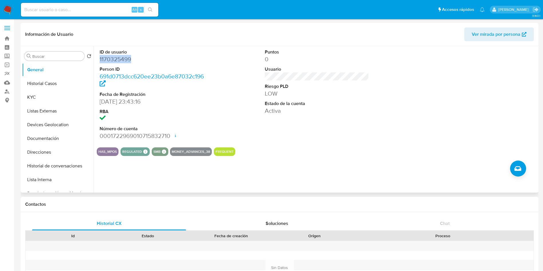
copy dd "1170325499"
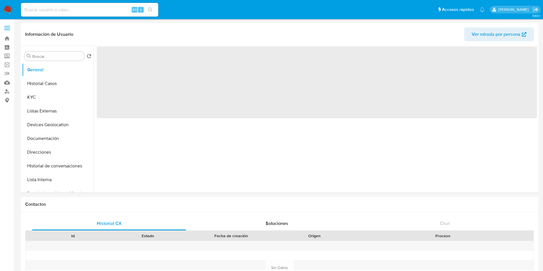
select select "10"
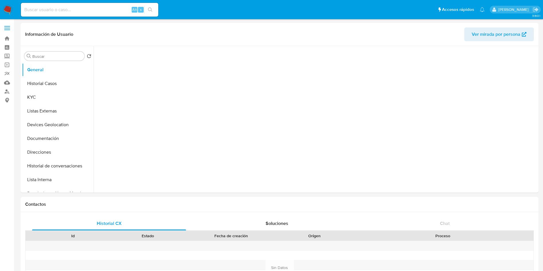
click at [5, 7] on img at bounding box center [8, 10] width 10 height 10
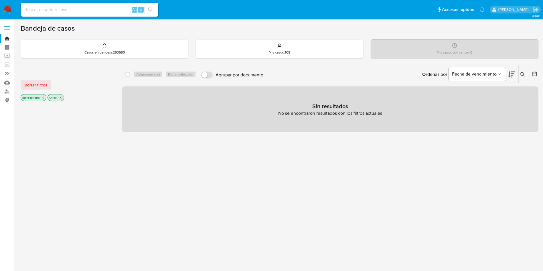
click at [521, 74] on icon at bounding box center [522, 74] width 5 height 5
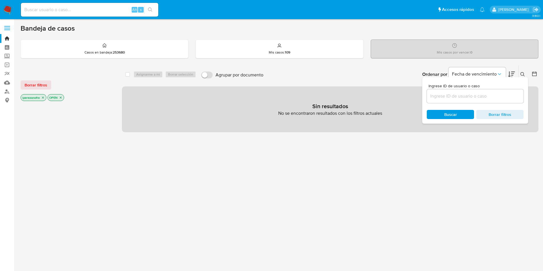
click at [444, 96] on input at bounding box center [475, 95] width 97 height 7
type input "1699083653"
click at [43, 98] on icon "close-filter" at bounding box center [42, 97] width 3 height 3
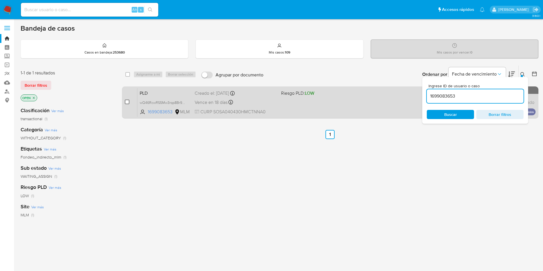
click at [126, 102] on input "checkbox" at bounding box center [127, 102] width 5 height 5
checkbox input "true"
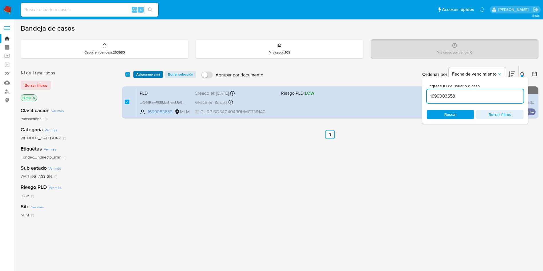
click at [151, 72] on span "Asignarme a mí" at bounding box center [148, 75] width 24 height 6
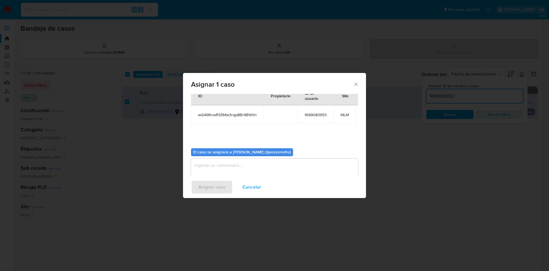
scroll to position [36, 0]
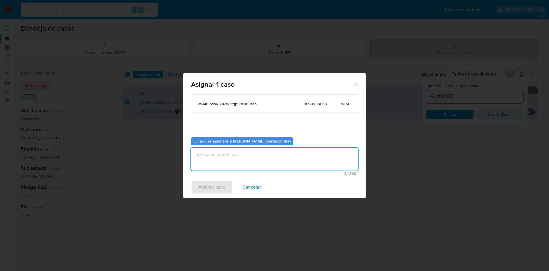
click at [290, 161] on textarea "assign-modal" at bounding box center [274, 159] width 167 height 23
type textarea "IPO"
click at [210, 186] on span "Asignar caso" at bounding box center [212, 187] width 27 height 13
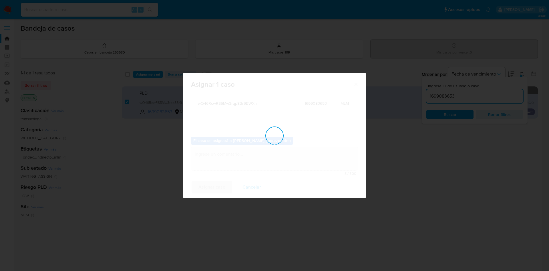
checkbox input "false"
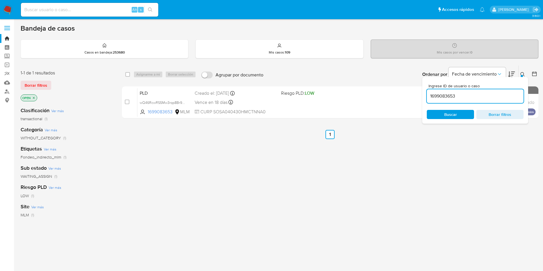
click at [475, 92] on input "1699083653" at bounding box center [475, 95] width 97 height 7
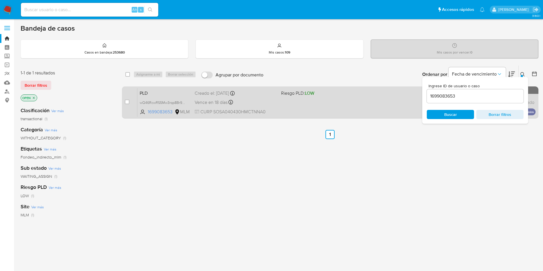
click at [298, 106] on div "PLD wQ46RcwRS5Mw3rqp8Br9BWXn 1699083653 MLM Riesgo PLD: LOW Creado el: 12/08/20…" at bounding box center [336, 102] width 398 height 29
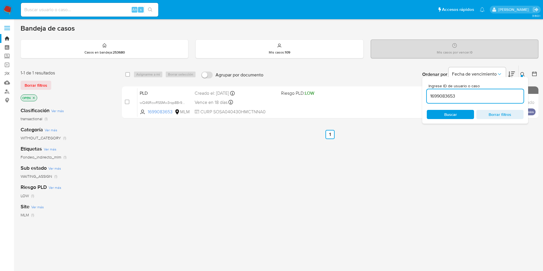
click at [464, 95] on input "1699083653" at bounding box center [475, 95] width 97 height 7
click at [462, 114] on span "Buscar" at bounding box center [450, 114] width 39 height 8
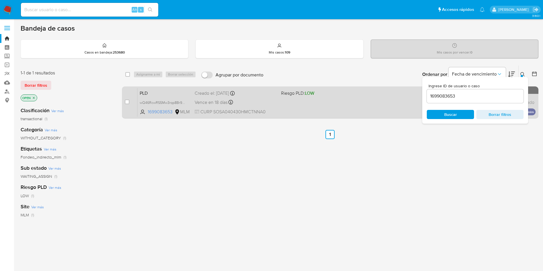
click at [264, 106] on div "PLD wQ46RcwRS5Mw3rqp8Br9BWXn 1699083653 MLM Riesgo PLD: LOW Creado el: 12/08/20…" at bounding box center [336, 102] width 398 height 29
click at [128, 102] on input "checkbox" at bounding box center [127, 102] width 5 height 5
checkbox input "true"
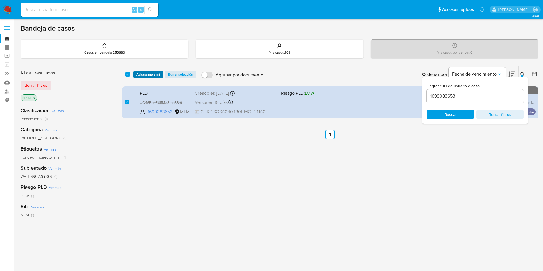
click at [145, 74] on span "Asignarme a mí" at bounding box center [148, 75] width 24 height 6
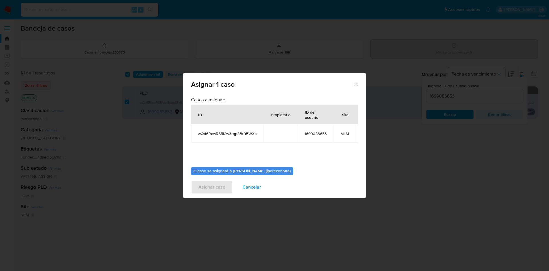
scroll to position [36, 0]
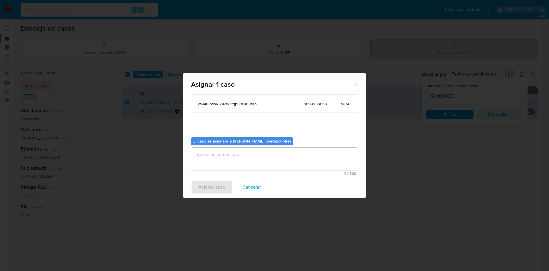
click at [274, 159] on textarea "assign-modal" at bounding box center [274, 159] width 167 height 23
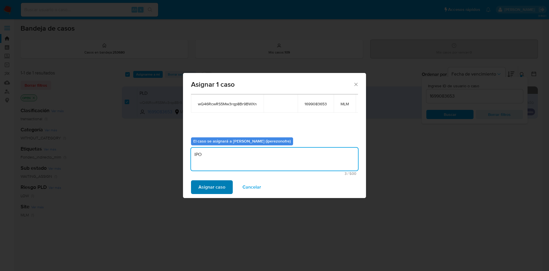
type textarea "IPO"
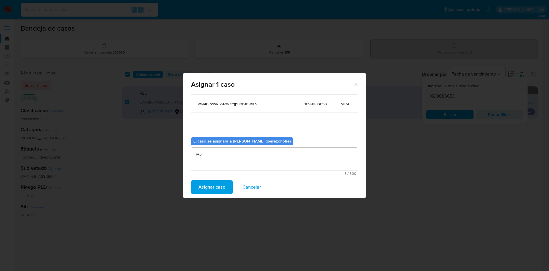
click at [214, 190] on span "Asignar caso" at bounding box center [212, 187] width 27 height 13
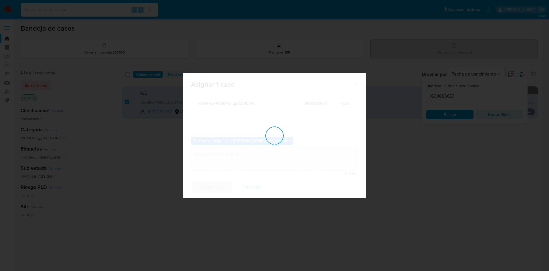
checkbox input "false"
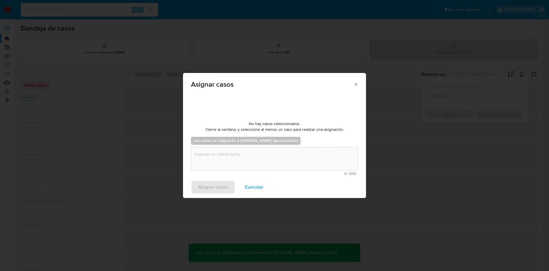
scroll to position [35, 0]
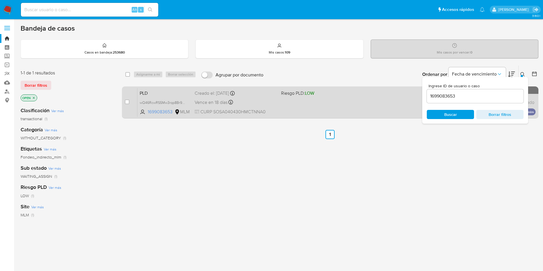
click at [288, 106] on div "PLD wQ46RcwRS5Mw3rqp8Br9BWXn 1699083653 MLM Riesgo PLD: LOW Creado el: 12/08/20…" at bounding box center [336, 102] width 398 height 29
click at [126, 100] on input "checkbox" at bounding box center [127, 102] width 5 height 5
checkbox input "true"
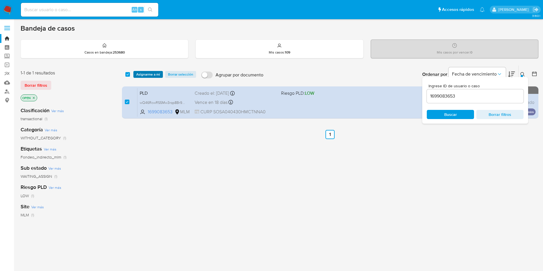
click at [150, 74] on span "Asignarme a mí" at bounding box center [148, 75] width 24 height 6
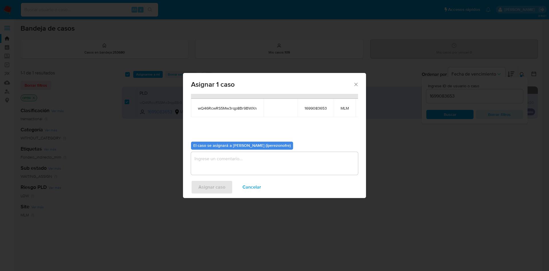
scroll to position [36, 0]
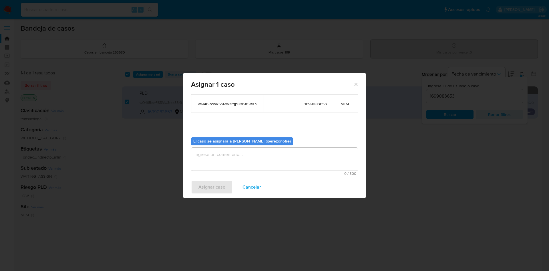
click at [257, 164] on div "0 / 500 500 caracteres restantes" at bounding box center [274, 162] width 167 height 28
click at [258, 148] on textarea "assign-modal" at bounding box center [274, 159] width 167 height 23
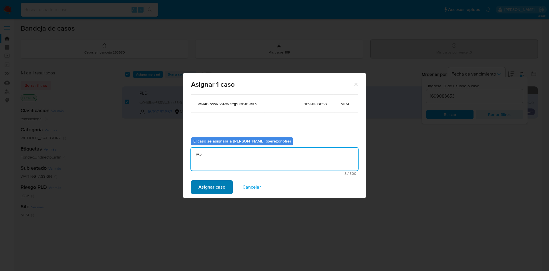
type textarea "IPO"
click at [208, 188] on span "Asignar caso" at bounding box center [212, 187] width 27 height 13
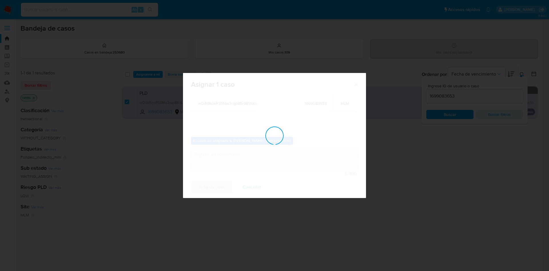
checkbox input "false"
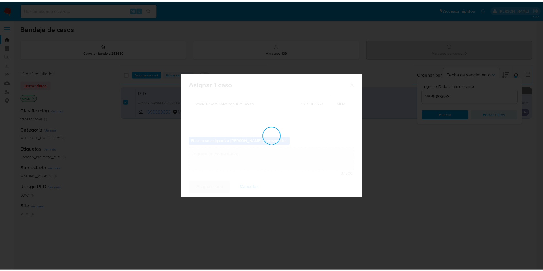
scroll to position [35, 0]
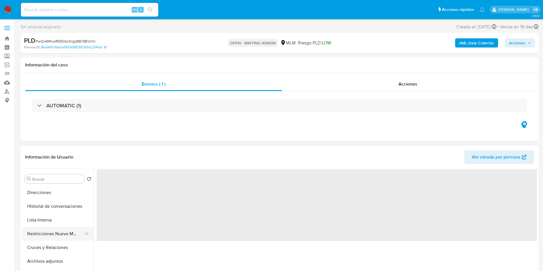
scroll to position [86, 0]
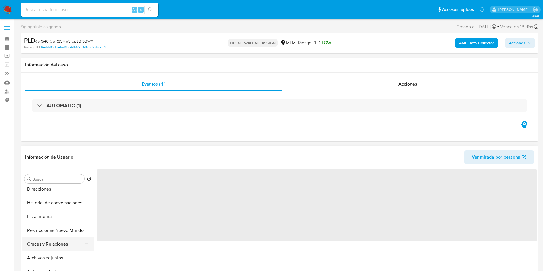
select select "10"
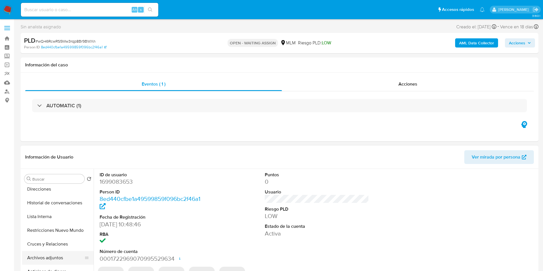
click at [61, 261] on button "Archivos adjuntos" at bounding box center [55, 258] width 67 height 14
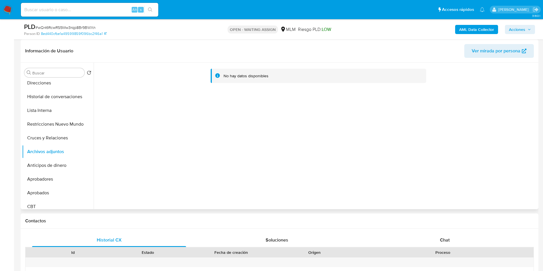
click at [428, 161] on div "No hay datos disponibles" at bounding box center [315, 136] width 443 height 147
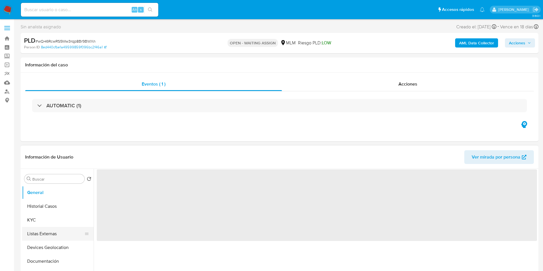
select select "10"
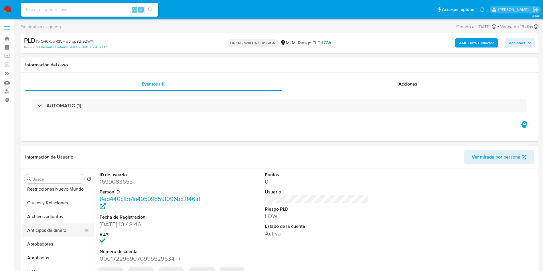
scroll to position [129, 0]
click at [55, 216] on button "Archivos adjuntos" at bounding box center [55, 215] width 67 height 14
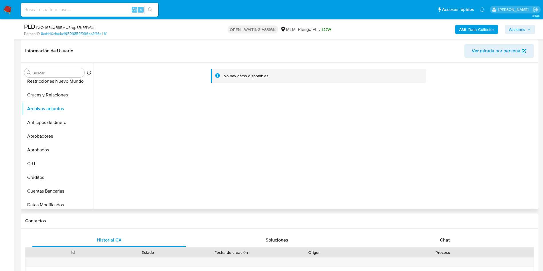
click at [370, 130] on div "No hay datos disponibles" at bounding box center [315, 136] width 443 height 147
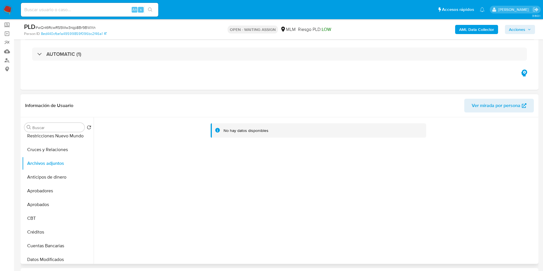
scroll to position [43, 0]
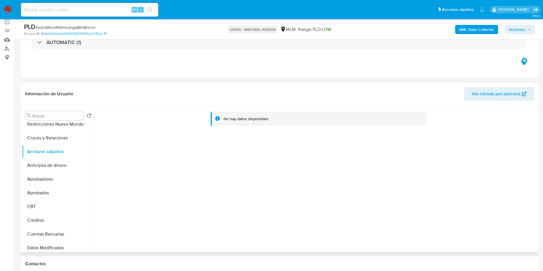
drag, startPoint x: 387, startPoint y: 187, endPoint x: 377, endPoint y: 185, distance: 9.9
click at [387, 186] on div "No hay datos disponibles" at bounding box center [315, 179] width 443 height 147
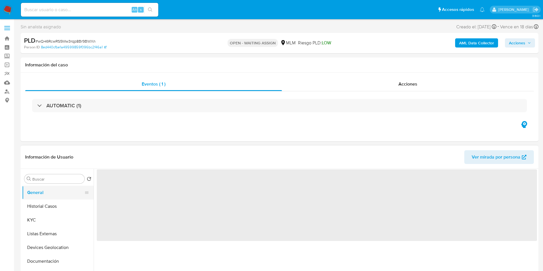
select select "10"
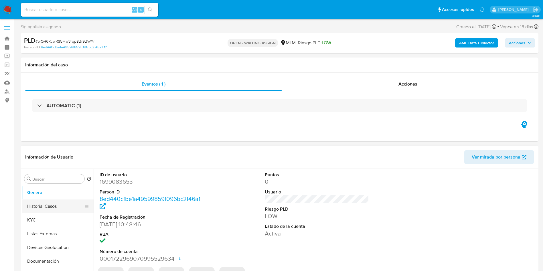
click at [52, 206] on button "Historial Casos" at bounding box center [55, 206] width 67 height 14
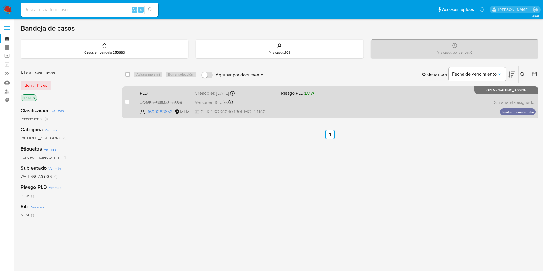
click at [257, 93] on div "Creado el: [DATE] Creado el: [DATE] 02:04:48" at bounding box center [236, 93] width 82 height 6
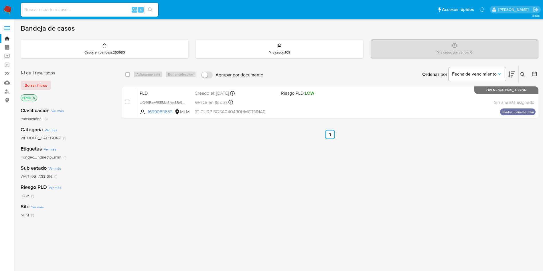
click at [203, 165] on div "select-all-cases-checkbox Asignarme a mí Borrar selección Agrupar por documento…" at bounding box center [330, 194] width 416 height 259
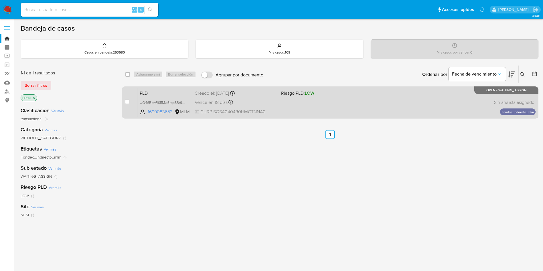
click at [128, 102] on div "case-item-checkbox No es posible asignar el caso" at bounding box center [131, 102] width 13 height 29
click at [128, 101] on input "checkbox" at bounding box center [127, 102] width 5 height 5
checkbox input "true"
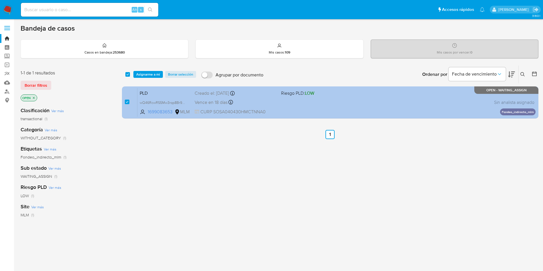
checkbox input "true"
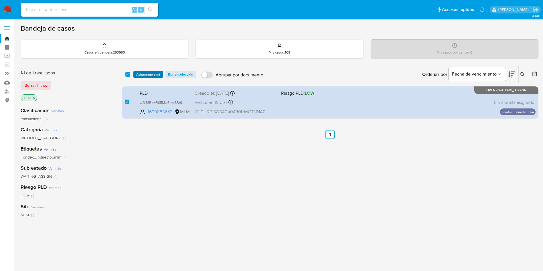
click at [139, 73] on span "Asignarme a mí" at bounding box center [148, 75] width 24 height 6
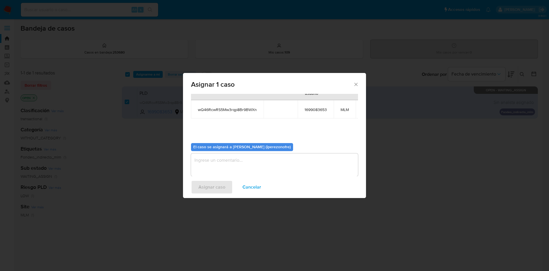
scroll to position [36, 0]
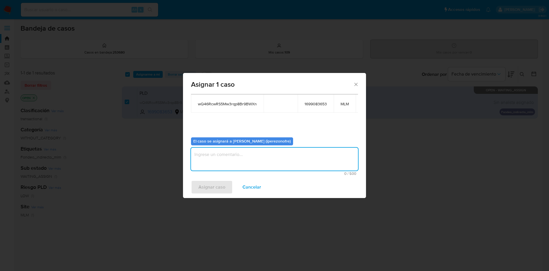
click at [297, 158] on textarea "assign-modal" at bounding box center [274, 159] width 167 height 23
type textarea "ipo"
click at [205, 186] on span "Asignar caso" at bounding box center [212, 187] width 27 height 13
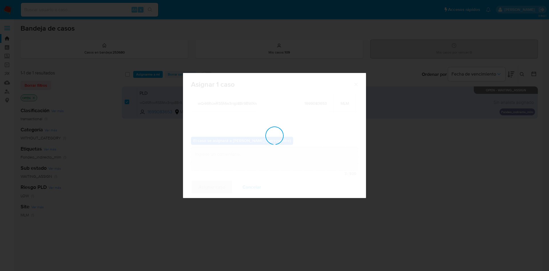
checkbox input "false"
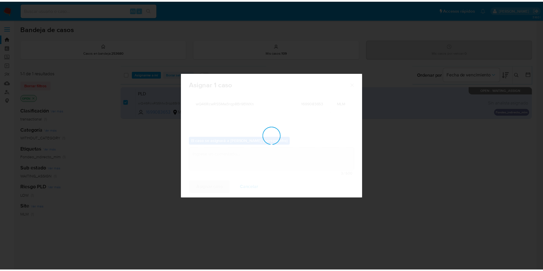
scroll to position [35, 0]
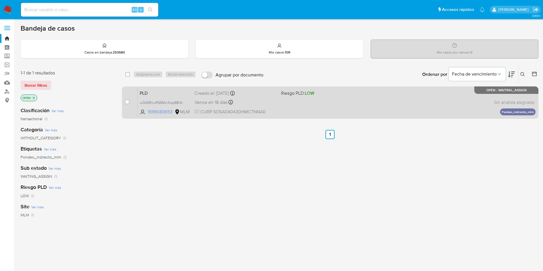
click at [271, 101] on div "Vence en 18 días Vence el 11/10/2025 02:04:48" at bounding box center [236, 102] width 82 height 8
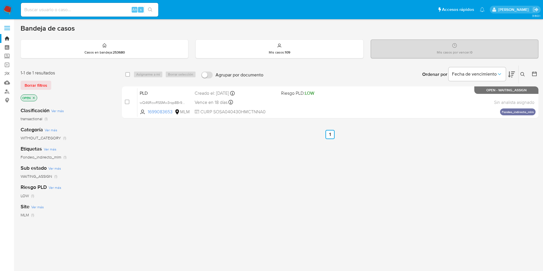
click at [529, 11] on p "[PERSON_NAME]" at bounding box center [514, 9] width 32 height 5
click at [536, 11] on icon "Salir" at bounding box center [535, 9] width 5 height 4
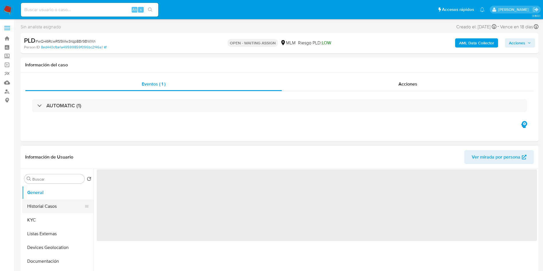
select select "10"
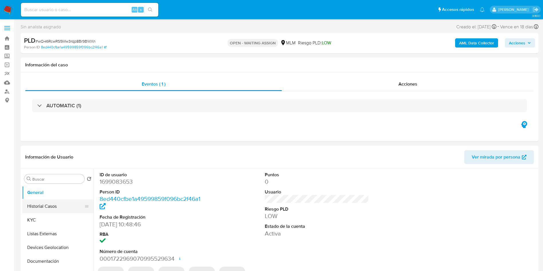
click at [47, 207] on button "Historial Casos" at bounding box center [55, 206] width 67 height 14
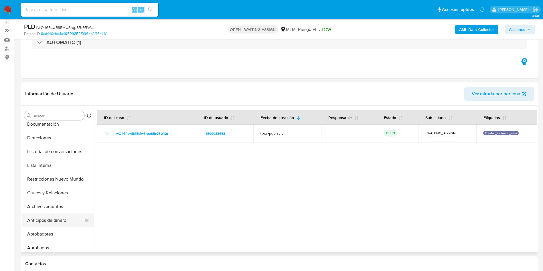
scroll to position [86, 0]
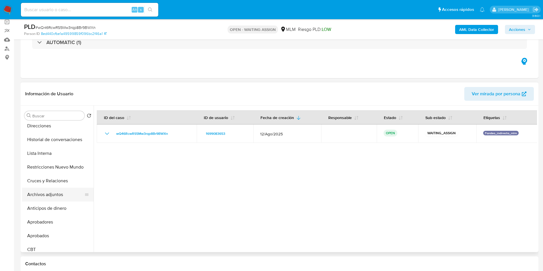
click at [57, 191] on button "Archivos adjuntos" at bounding box center [55, 195] width 67 height 14
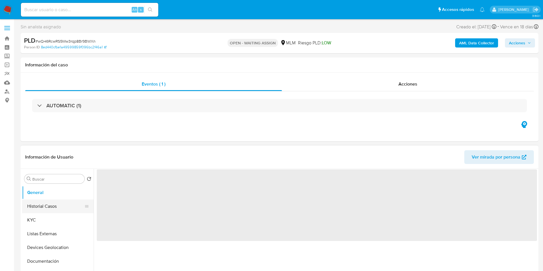
click at [48, 210] on button "Historial Casos" at bounding box center [55, 206] width 67 height 14
select select "10"
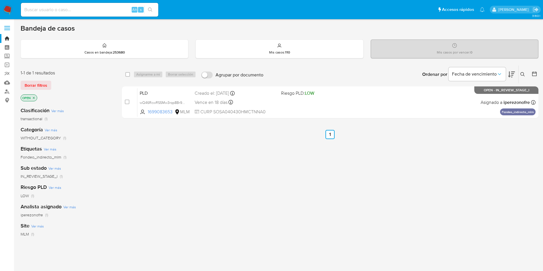
click at [310, 103] on div "PLD wQ46RcwRS5Mw3rqp8Br9BWXn 1699083653 MLM Riesgo PLD: LOW Creado el: 12/08/20…" at bounding box center [336, 102] width 398 height 29
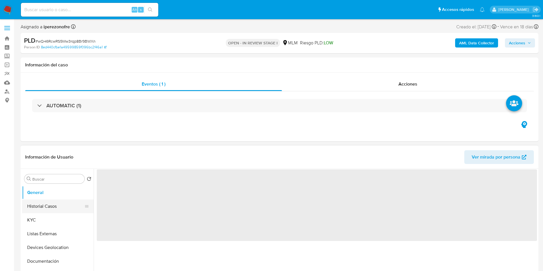
select select "10"
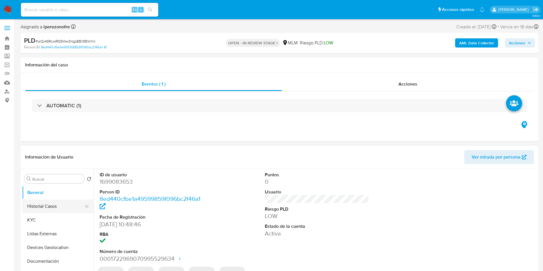
click at [49, 201] on button "Historial Casos" at bounding box center [55, 206] width 67 height 14
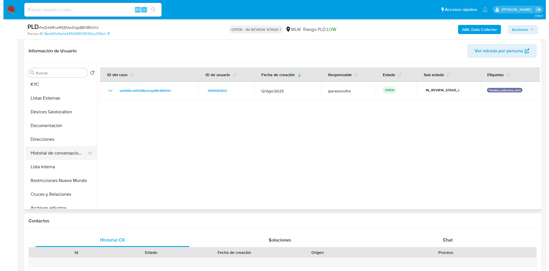
scroll to position [43, 0]
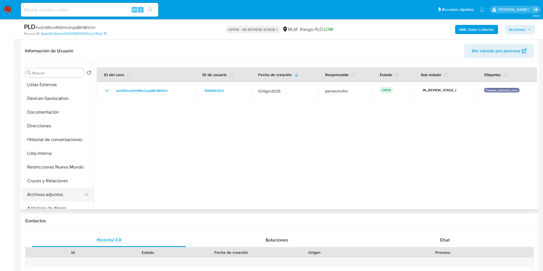
click at [51, 195] on button "Archivos adjuntos" at bounding box center [55, 195] width 67 height 14
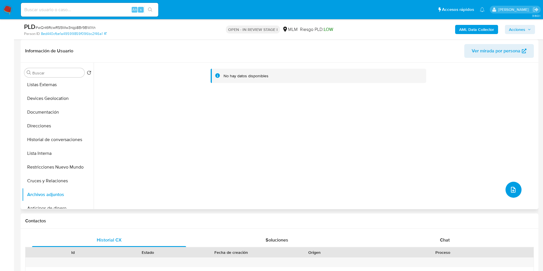
click at [514, 188] on span "upload-file" at bounding box center [513, 189] width 7 height 7
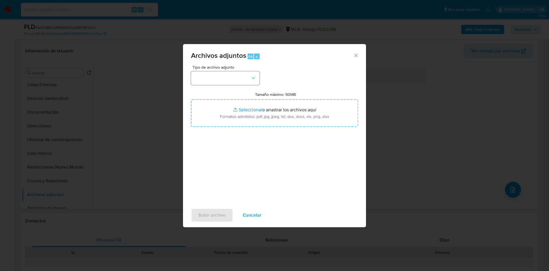
click at [242, 70] on div "Tipo de archivo adjunto" at bounding box center [225, 75] width 69 height 20
click at [243, 72] on button "button" at bounding box center [225, 78] width 69 height 14
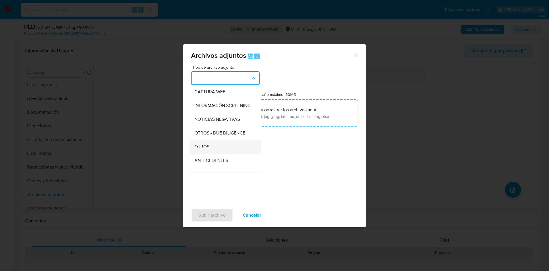
click at [225, 154] on div "OTROS" at bounding box center [224, 147] width 58 height 14
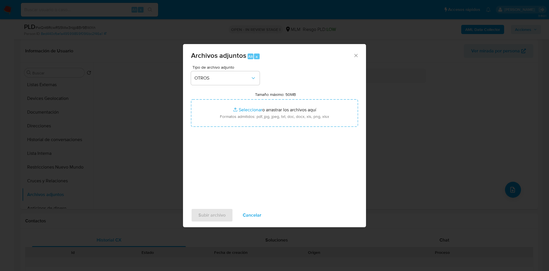
click at [253, 170] on div "Tipo de archivo adjunto OTROS Tamaño máximo: 50MB Seleccionar archivos Seleccio…" at bounding box center [274, 132] width 167 height 135
click at [307, 133] on icon "Eliminar 1699083653_Angel Sebastian Soto Sanchez_AGO2025.xlsx" at bounding box center [306, 133] width 3 height 3
click at [219, 211] on span "Subir archivo" at bounding box center [212, 215] width 27 height 13
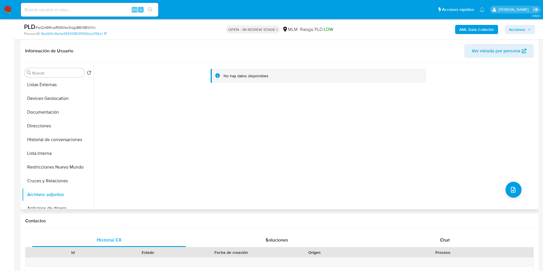
click at [269, 145] on div "No hay datos disponibles" at bounding box center [315, 136] width 443 height 147
click at [52, 180] on button "Cruces y Relaciones" at bounding box center [55, 181] width 67 height 14
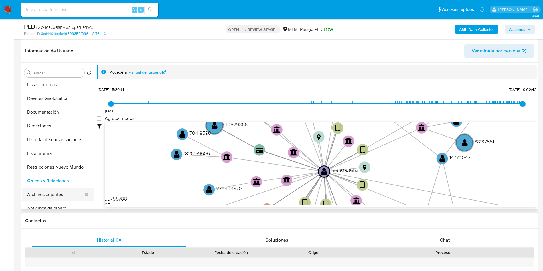
click at [53, 193] on button "Archivos adjuntos" at bounding box center [55, 195] width 67 height 14
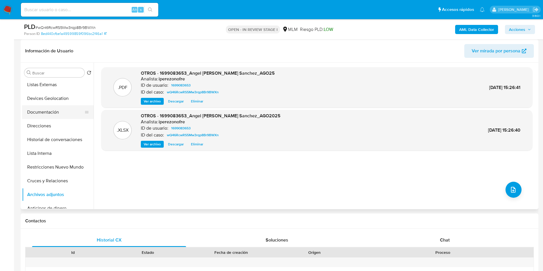
scroll to position [0, 0]
click at [53, 115] on button "KYC" at bounding box center [55, 114] width 67 height 14
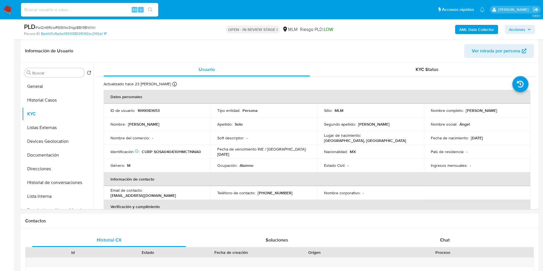
click at [528, 30] on icon "button" at bounding box center [528, 29] width 3 height 3
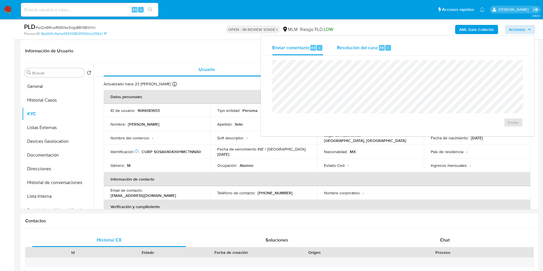
click at [361, 48] on span "Resolución del caso" at bounding box center [357, 47] width 41 height 7
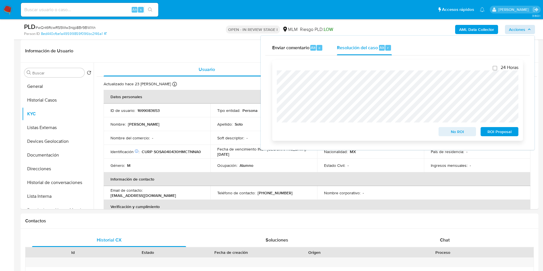
click at [491, 130] on span "ROI Proposal" at bounding box center [499, 132] width 30 height 8
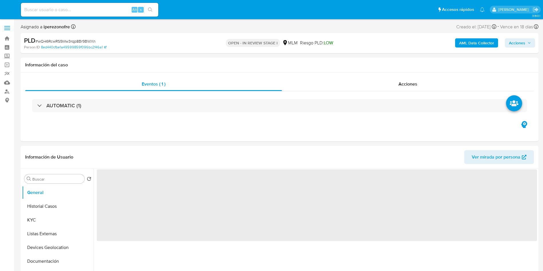
select select "10"
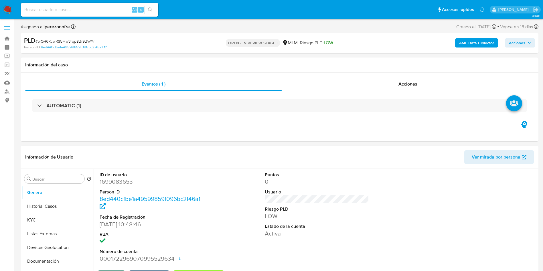
click at [86, 13] on input at bounding box center [89, 9] width 137 height 7
paste input "141628709"
type input "141628709"
click at [61, 208] on button "Historial Casos" at bounding box center [55, 206] width 67 height 14
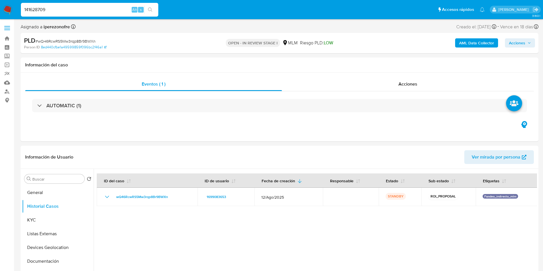
click at [59, 10] on input "141628709" at bounding box center [89, 9] width 137 height 7
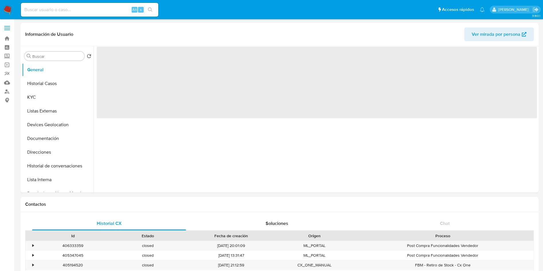
select select "10"
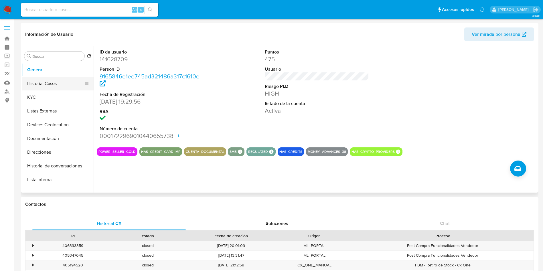
click at [47, 82] on button "Historial Casos" at bounding box center [55, 84] width 67 height 14
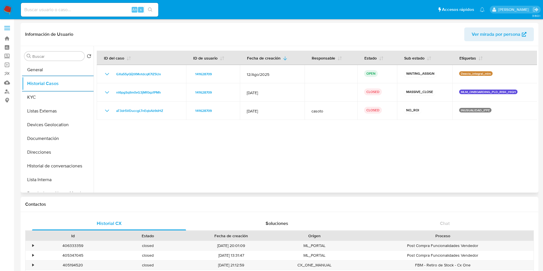
drag, startPoint x: 388, startPoint y: 129, endPoint x: 402, endPoint y: 133, distance: 15.1
click at [388, 129] on div at bounding box center [315, 119] width 443 height 147
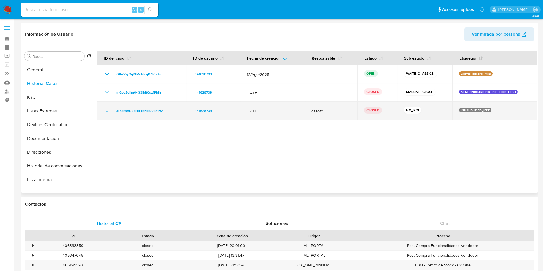
drag, startPoint x: 491, startPoint y: 110, endPoint x: 459, endPoint y: 110, distance: 31.8
click at [459, 110] on div "INUSUALIDAD_IFPE" at bounding box center [495, 111] width 72 height 6
click at [460, 108] on p "INUSUALIDAD_IFPE" at bounding box center [475, 110] width 32 height 5
click at [474, 110] on p "INUSUALIDAD_IFPE" at bounding box center [475, 110] width 32 height 5
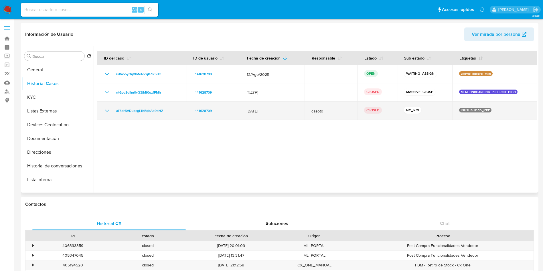
click at [474, 110] on p "INUSUALIDAD_IFPE" at bounding box center [475, 110] width 32 height 5
click at [106, 108] on icon "Mostrar/Ocultar" at bounding box center [107, 110] width 7 height 7
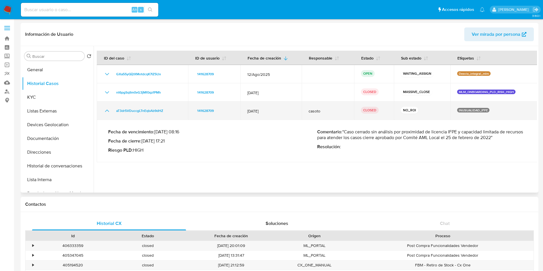
drag, startPoint x: 275, startPoint y: 113, endPoint x: 242, endPoint y: 113, distance: 32.6
click at [242, 113] on td "[DATE]" at bounding box center [271, 111] width 62 height 18
click at [269, 108] on td "[DATE]" at bounding box center [271, 111] width 62 height 18
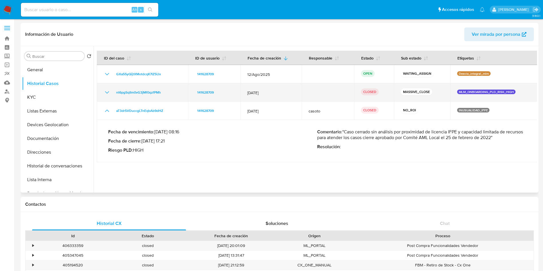
drag, startPoint x: 270, startPoint y: 94, endPoint x: 246, endPoint y: 93, distance: 24.7
click at [246, 93] on td "[DATE]" at bounding box center [271, 92] width 62 height 18
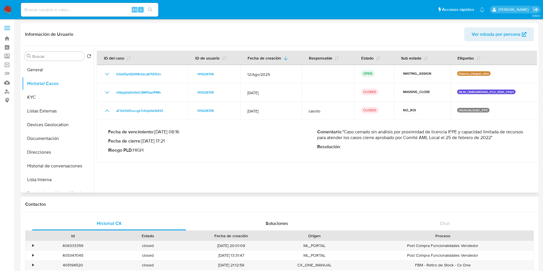
click at [406, 160] on td "Fecha de vencimiento : [DATE] 08:16 Fecha de cierre : [DATE] 17:21 Riesgo PLD :…" at bounding box center [317, 141] width 441 height 42
drag, startPoint x: 355, startPoint y: 131, endPoint x: 511, endPoint y: 137, distance: 155.5
click at [511, 137] on p "Comentario : "Caso cerrado sin análisis por proximidad de licencia IFPE y capac…" at bounding box center [421, 134] width 209 height 11
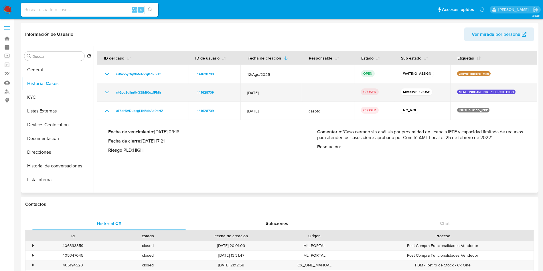
click at [106, 91] on icon "Mostrar/Ocultar" at bounding box center [107, 92] width 7 height 7
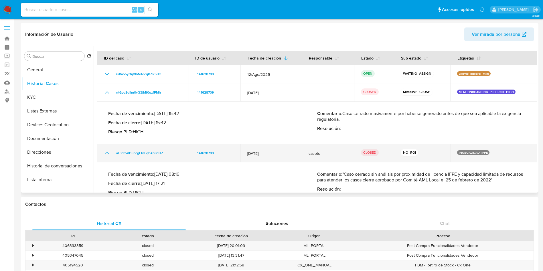
drag, startPoint x: 399, startPoint y: 111, endPoint x: 385, endPoint y: 151, distance: 42.5
click at [359, 124] on div "Comentario : Caso cerrado masivamente por haberse generado antes de que sea apl…" at bounding box center [421, 123] width 209 height 24
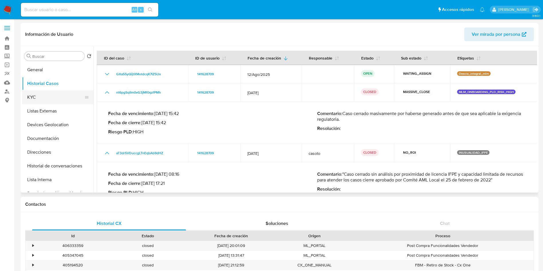
click at [54, 98] on button "KYC" at bounding box center [55, 97] width 67 height 14
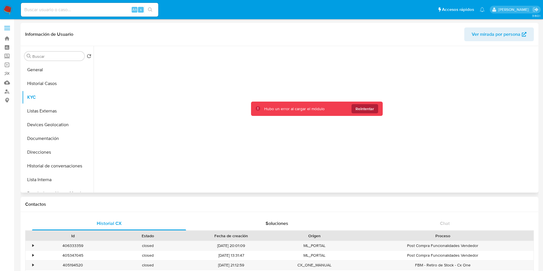
click at [368, 112] on span "Reintentar" at bounding box center [364, 108] width 19 height 9
click at [366, 105] on span "Reintentar" at bounding box center [364, 108] width 19 height 9
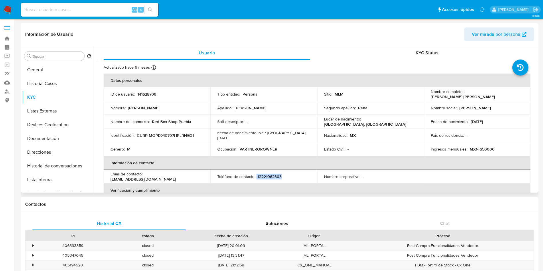
drag, startPoint x: 257, startPoint y: 176, endPoint x: 293, endPoint y: 181, distance: 36.2
click at [295, 176] on div "Teléfono de contacto : 12221062303" at bounding box center [263, 176] width 93 height 5
copy div "12221062303"
drag, startPoint x: 203, startPoint y: 176, endPoint x: 144, endPoint y: 178, distance: 58.7
click at [144, 178] on td "Email de contacto : redboxshoppuebla@gmail.com" at bounding box center [157, 177] width 107 height 14
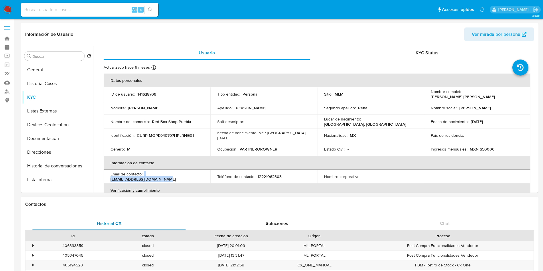
copy div "redboxshoppuebla@gmail.com"
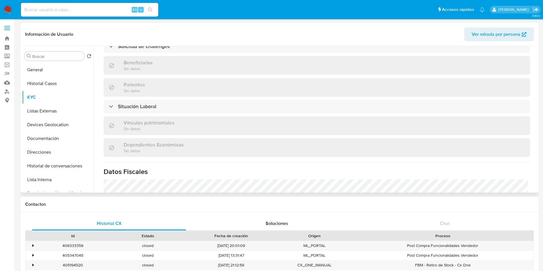
scroll to position [270, 0]
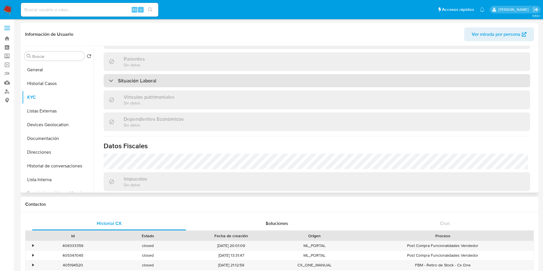
click at [170, 77] on div "Situación Laboral" at bounding box center [317, 80] width 426 height 13
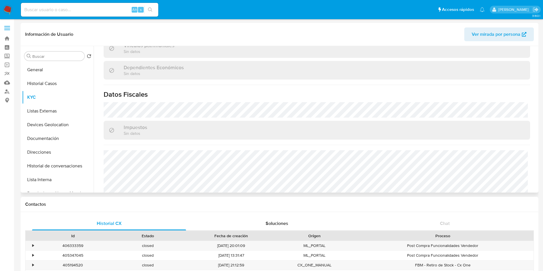
scroll to position [432, 0]
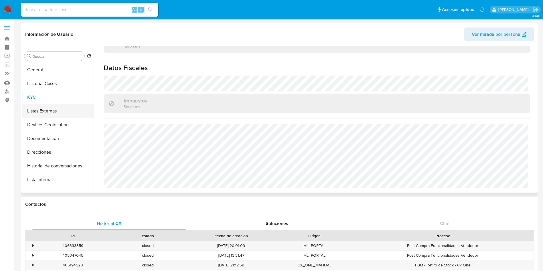
click at [48, 110] on button "Listas Externas" at bounding box center [55, 111] width 67 height 14
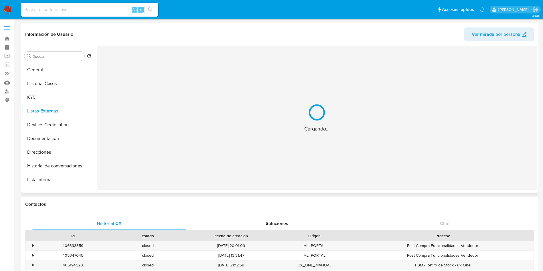
scroll to position [0, 0]
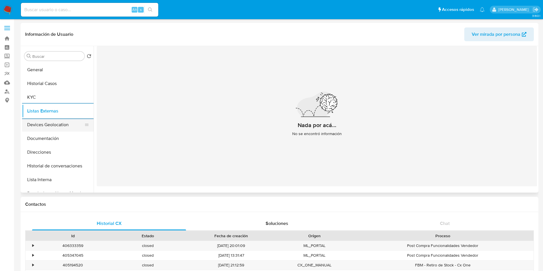
click at [52, 120] on button "Devices Geolocation" at bounding box center [55, 125] width 67 height 14
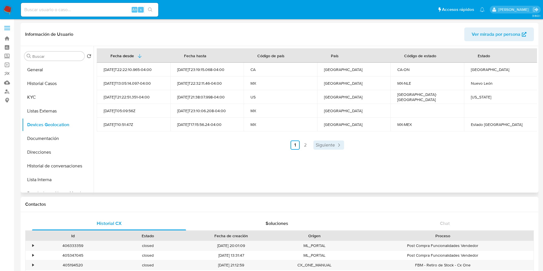
click at [322, 145] on span "Siguiente" at bounding box center [325, 145] width 19 height 5
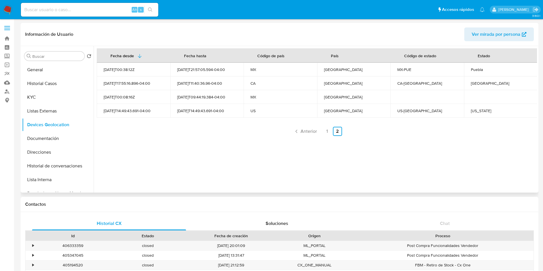
click at [479, 112] on div "Virginia" at bounding box center [501, 110] width 60 height 5
copy div "Virginia"
drag, startPoint x: 469, startPoint y: 82, endPoint x: 501, endPoint y: 82, distance: 32.1
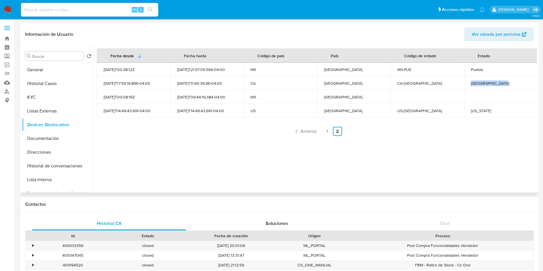
click at [501, 82] on div "British Columbia" at bounding box center [501, 83] width 60 height 5
copy div "British Columbia"
click at [472, 67] on div "Puebla" at bounding box center [501, 69] width 60 height 5
copy div "Puebla"
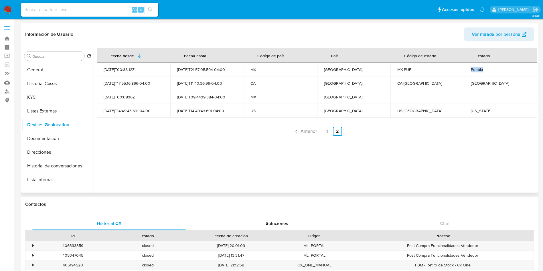
drag, startPoint x: 324, startPoint y: 130, endPoint x: 328, endPoint y: 132, distance: 4.4
click at [324, 130] on link "1" at bounding box center [327, 131] width 9 height 9
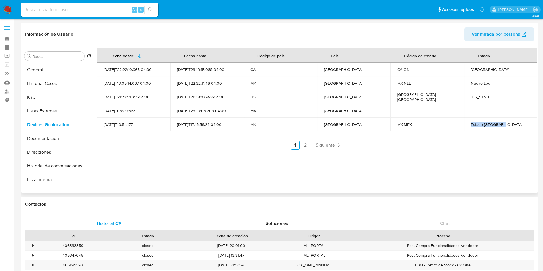
drag, startPoint x: 468, startPoint y: 123, endPoint x: 511, endPoint y: 123, distance: 43.2
click at [511, 123] on td "Estado De México" at bounding box center [501, 125] width 74 height 14
click at [472, 95] on div "Texas" at bounding box center [501, 96] width 60 height 5
click at [474, 98] on div "Texas" at bounding box center [501, 96] width 60 height 5
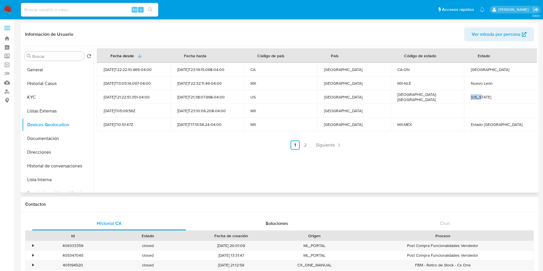
click at [474, 98] on div "Texas" at bounding box center [501, 96] width 60 height 5
copy div "Texas"
click at [472, 70] on div "Ontario" at bounding box center [501, 69] width 60 height 5
copy div "Ontario"
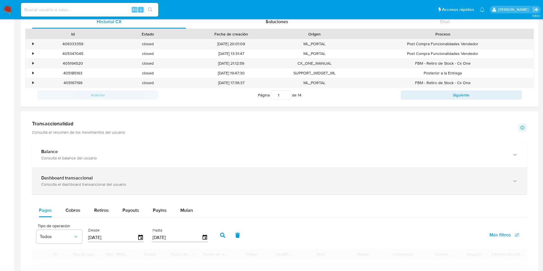
scroll to position [172, 0]
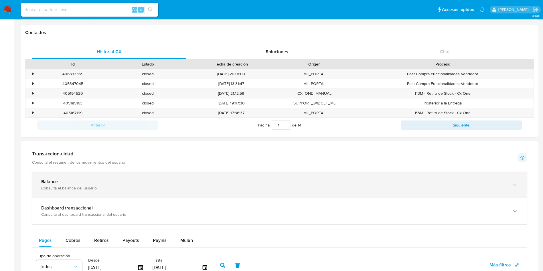
click at [103, 189] on div "Consulta el balance del usuario" at bounding box center [273, 187] width 465 height 5
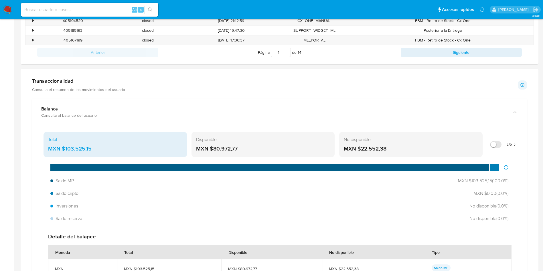
scroll to position [258, 0]
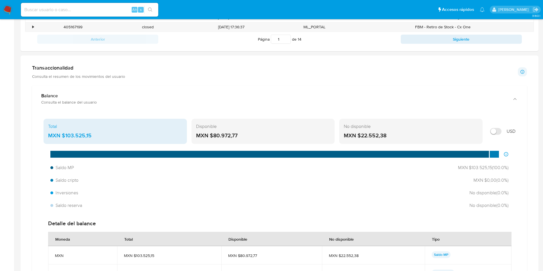
drag, startPoint x: 102, startPoint y: 137, endPoint x: 64, endPoint y: 137, distance: 37.5
click at [64, 137] on div "MXN $103.525,15" at bounding box center [115, 135] width 134 height 7
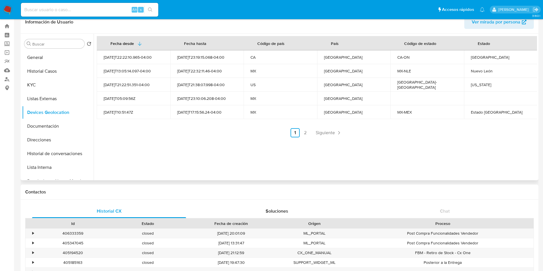
scroll to position [0, 0]
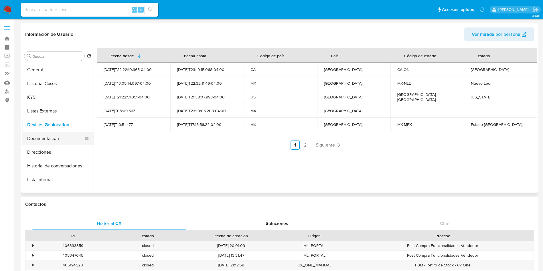
click at [36, 139] on button "Documentación" at bounding box center [55, 139] width 67 height 14
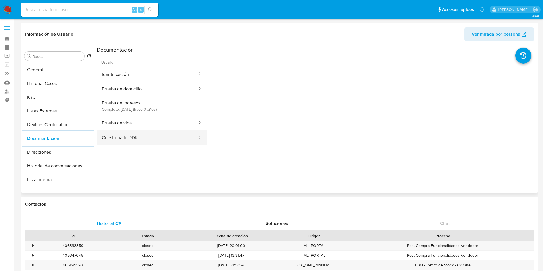
click at [159, 136] on button "Cuestionario DDR" at bounding box center [147, 137] width 101 height 15
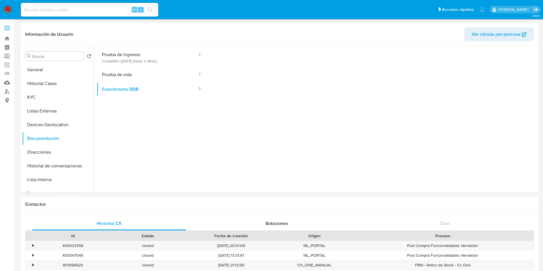
scroll to position [369, 0]
click at [147, 72] on button "Prueba de vida" at bounding box center [147, 74] width 101 height 15
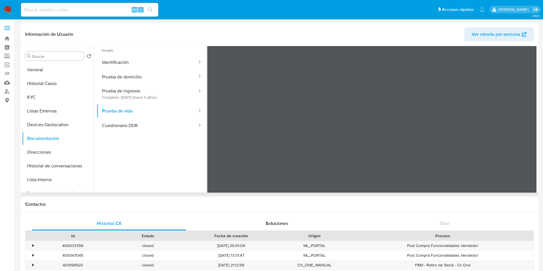
scroll to position [0, 0]
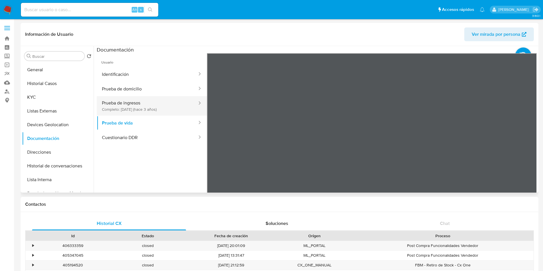
click at [150, 99] on button "Prueba de ingresos Completo: 13/12/2022 (hace 3 años)" at bounding box center [147, 105] width 101 height 19
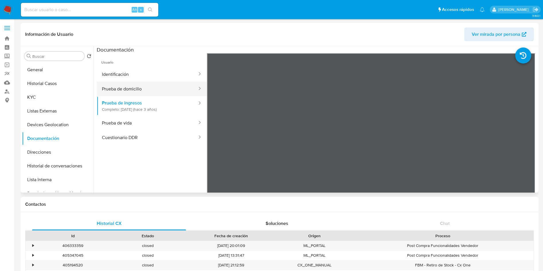
click at [144, 88] on button "Prueba de domicilio" at bounding box center [147, 89] width 101 height 15
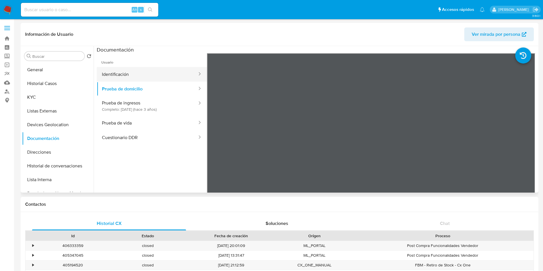
click at [151, 69] on button "Identificación" at bounding box center [147, 74] width 101 height 15
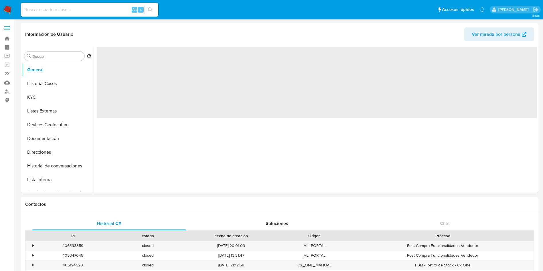
select select "10"
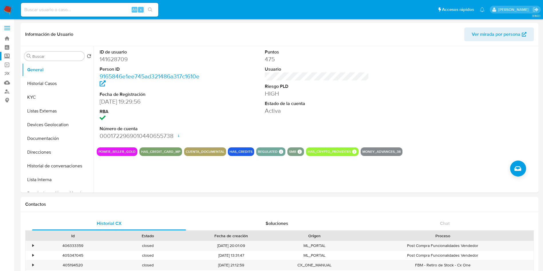
click at [5, 57] on label "Screening" at bounding box center [34, 56] width 68 height 9
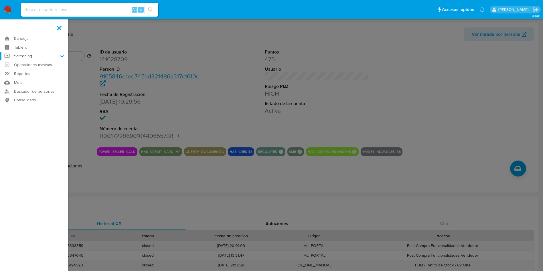
click at [0, 0] on input "Screening" at bounding box center [0, 0] width 0 height 0
click at [34, 77] on link "Herramientas" at bounding box center [34, 78] width 68 height 7
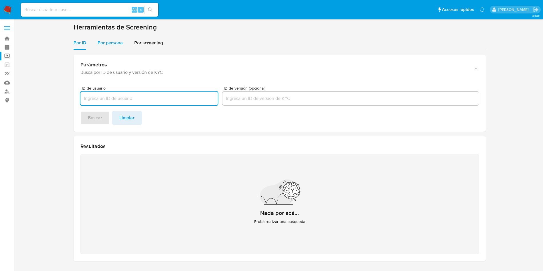
click at [110, 41] on span "Por persona" at bounding box center [110, 42] width 25 height 7
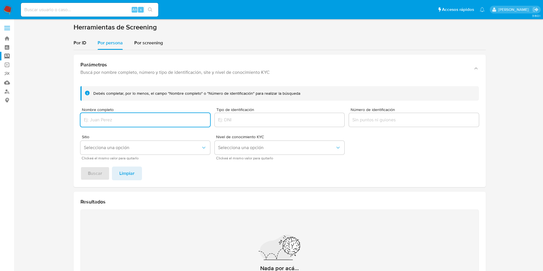
click at [125, 122] on input "Nombre completo" at bounding box center [145, 119] width 130 height 7
type input "PHOTOBOOTHMX"
click at [94, 173] on span "Buscar" at bounding box center [95, 173] width 14 height 13
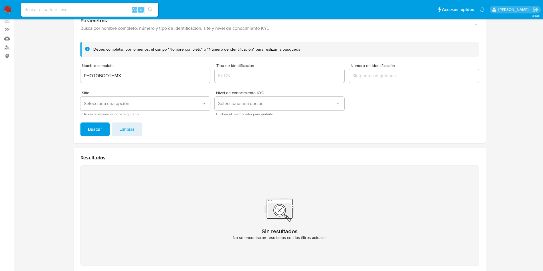
scroll to position [31, 0]
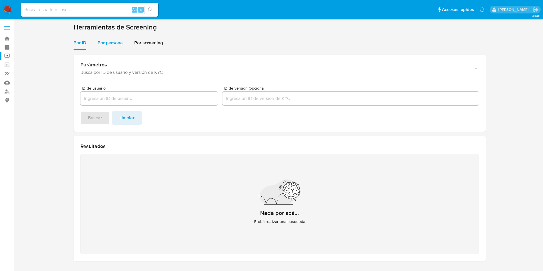
click at [109, 41] on span "Por persona" at bounding box center [110, 42] width 25 height 7
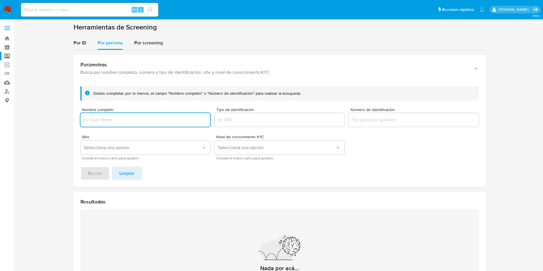
click at [134, 122] on input "Nombre completo" at bounding box center [145, 119] width 130 height 7
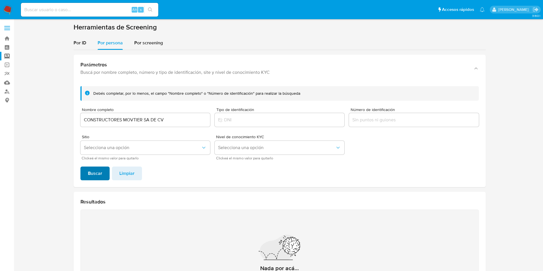
click at [93, 174] on span "Buscar" at bounding box center [95, 173] width 14 height 13
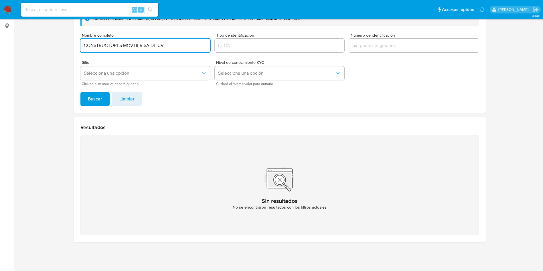
drag, startPoint x: 185, startPoint y: 44, endPoint x: 144, endPoint y: 44, distance: 40.6
click at [144, 44] on input "CONSTRUCTORES MOVTIER SA DE CV" at bounding box center [145, 45] width 130 height 7
type input "CONSTRUCTORES MOVTIER"
click at [96, 97] on span "Buscar" at bounding box center [95, 99] width 14 height 13
click at [153, 44] on input "CONSTRUCTORES MOVTIER" at bounding box center [145, 45] width 130 height 7
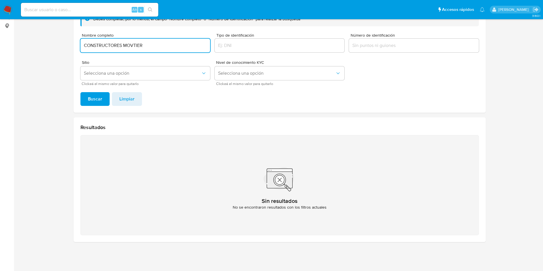
drag, startPoint x: 161, startPoint y: 44, endPoint x: 0, endPoint y: 11, distance: 163.9
click at [0, 11] on div "Pausado Ver notificaciones Alt s Accesos rápidos Presiona las siguientes teclas…" at bounding box center [271, 98] width 543 height 345
type input "[PERSON_NAME]"
click at [100, 96] on span "Buscar" at bounding box center [95, 99] width 14 height 13
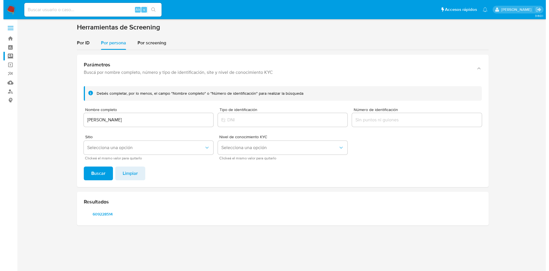
scroll to position [0, 0]
click at [98, 210] on span "609228514" at bounding box center [103, 214] width 30 height 8
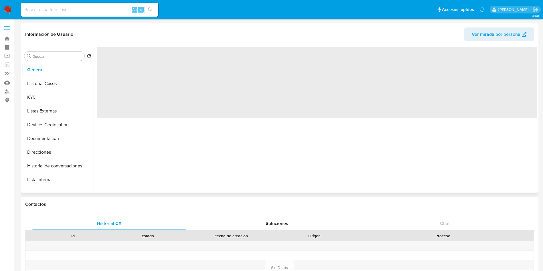
select select "10"
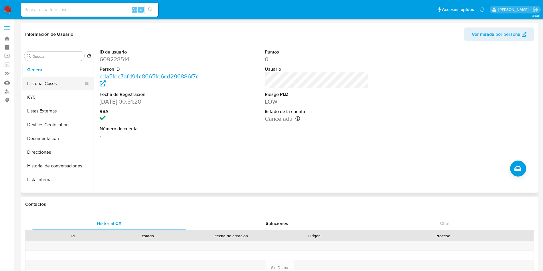
click at [43, 84] on button "Historial Casos" at bounding box center [55, 84] width 67 height 14
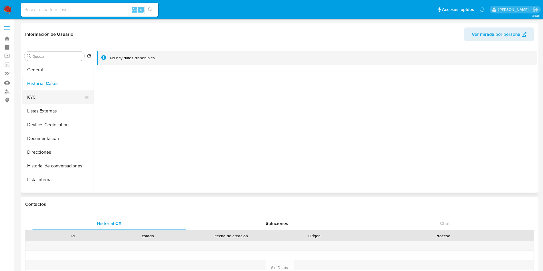
click at [49, 101] on button "KYC" at bounding box center [55, 97] width 67 height 14
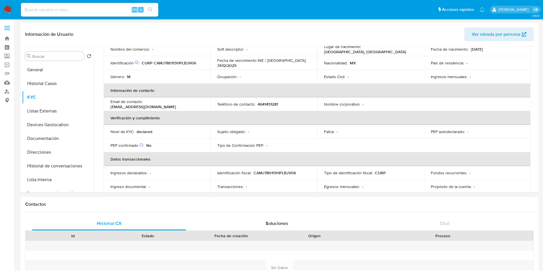
scroll to position [86, 0]
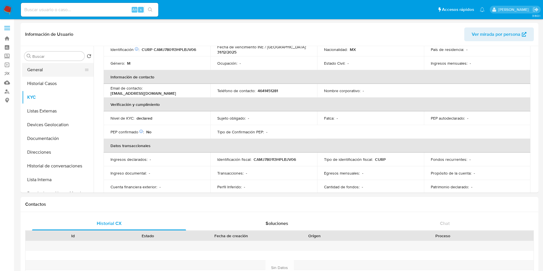
click at [35, 69] on button "General" at bounding box center [55, 70] width 67 height 14
